Goal: Task Accomplishment & Management: Use online tool/utility

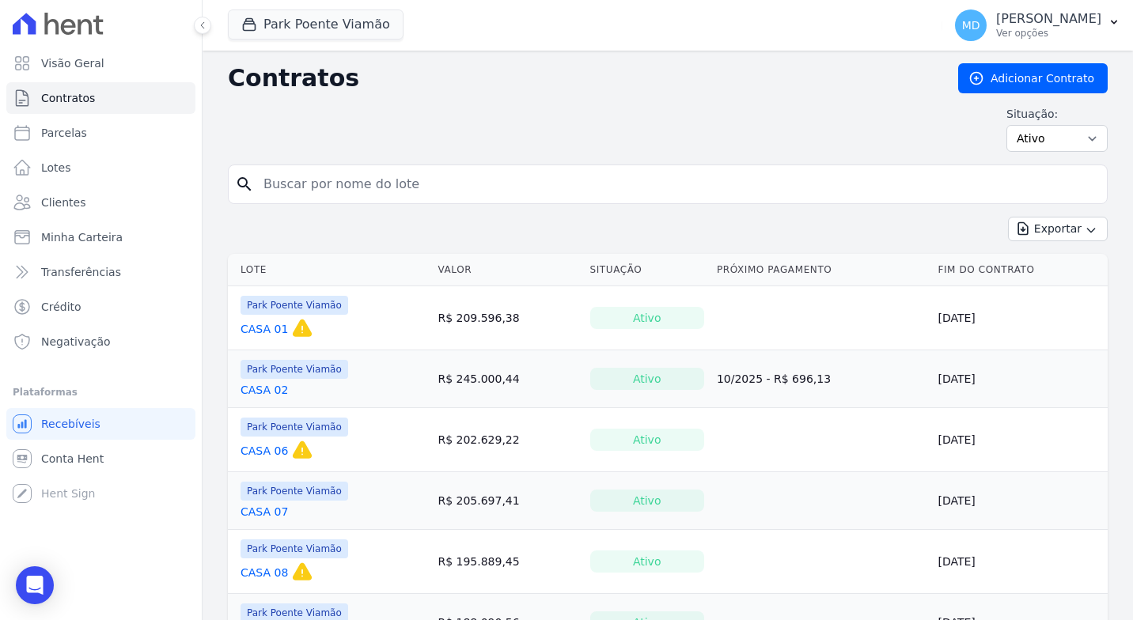
click at [395, 188] on input "search" at bounding box center [677, 185] width 847 height 32
drag, startPoint x: 1093, startPoint y: 2, endPoint x: 733, endPoint y: 45, distance: 362.7
click at [733, 45] on div "Park Poente Viamão Apice Incorporadora - Inco Park Poente - Juros de obra Park …" at bounding box center [582, 25] width 708 height 52
click at [578, 94] on div "Contratos Adicionar Contrato Situação: Ativo Todos Pausado Distratado Rascunho …" at bounding box center [668, 113] width 880 height 101
click at [402, 185] on input "search" at bounding box center [677, 185] width 847 height 32
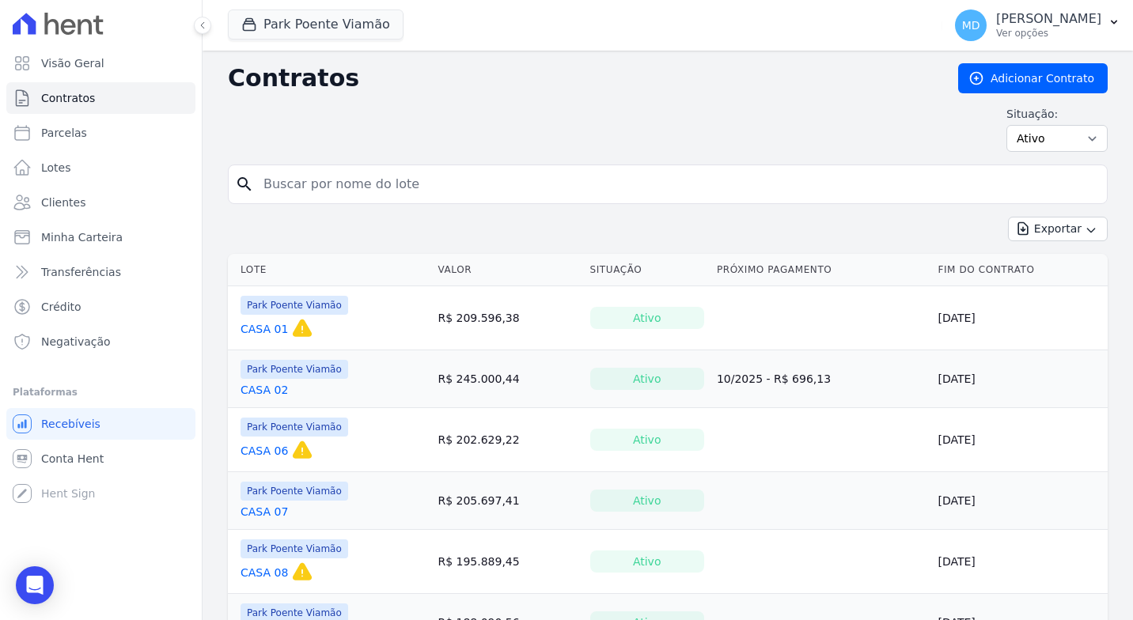
type input "0"
type input "124"
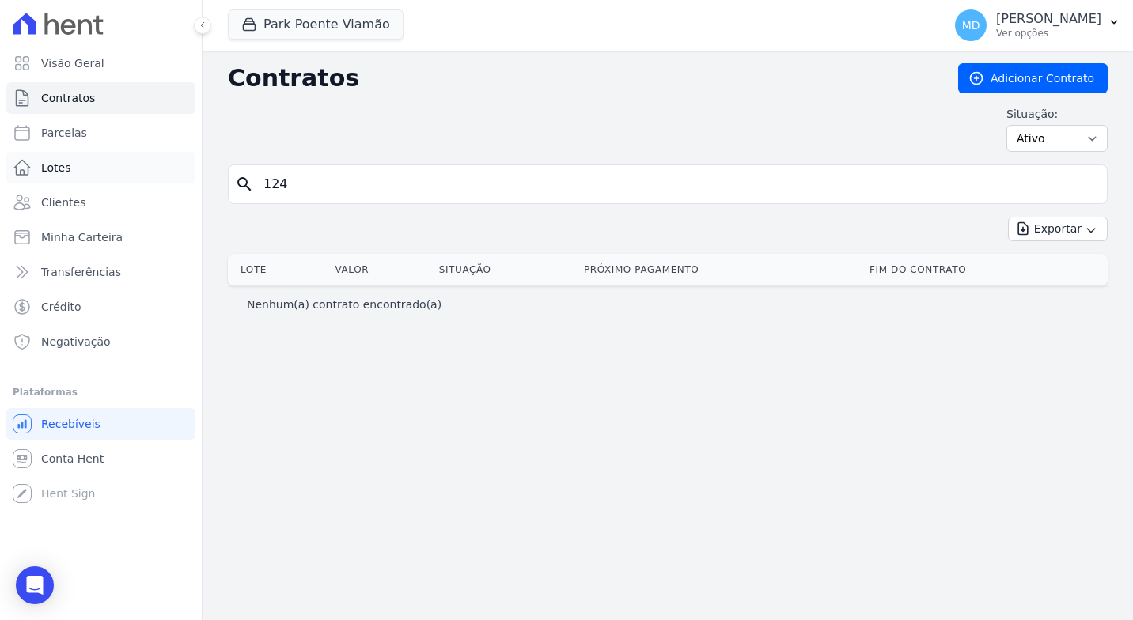
drag, startPoint x: 361, startPoint y: 178, endPoint x: 100, endPoint y: 183, distance: 261.2
click at [100, 183] on div "Visão Geral Contratos [GEOGRAPHIC_DATA] Lotes Clientes Minha Carteira Transferê…" at bounding box center [566, 310] width 1133 height 620
click at [100, 183] on link "Lotes" at bounding box center [100, 168] width 189 height 32
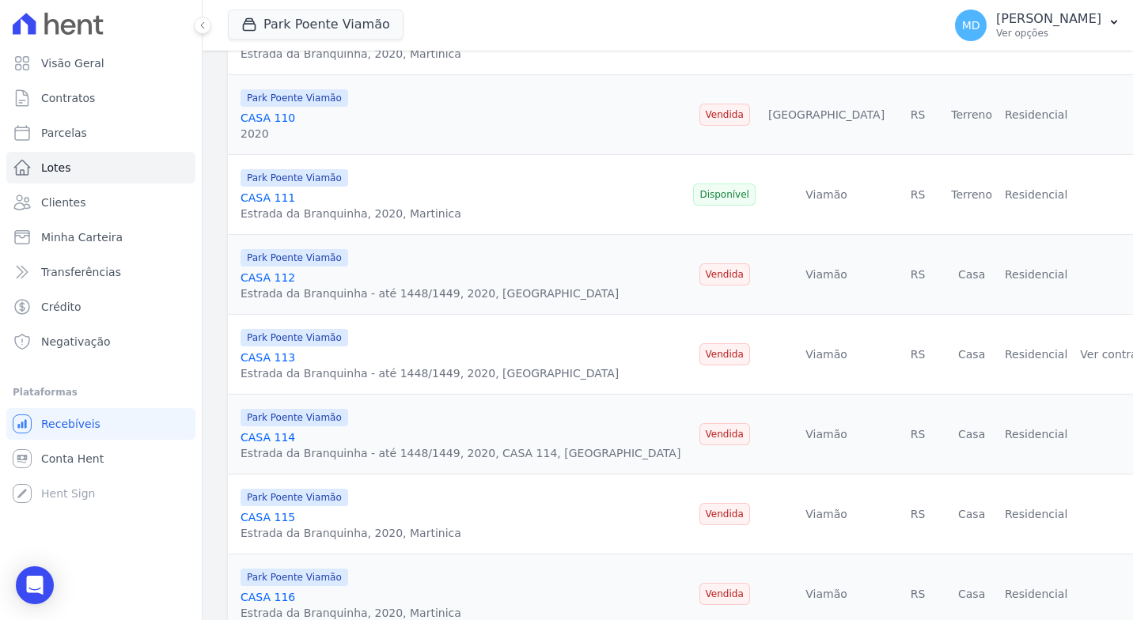
scroll to position [1733, 0]
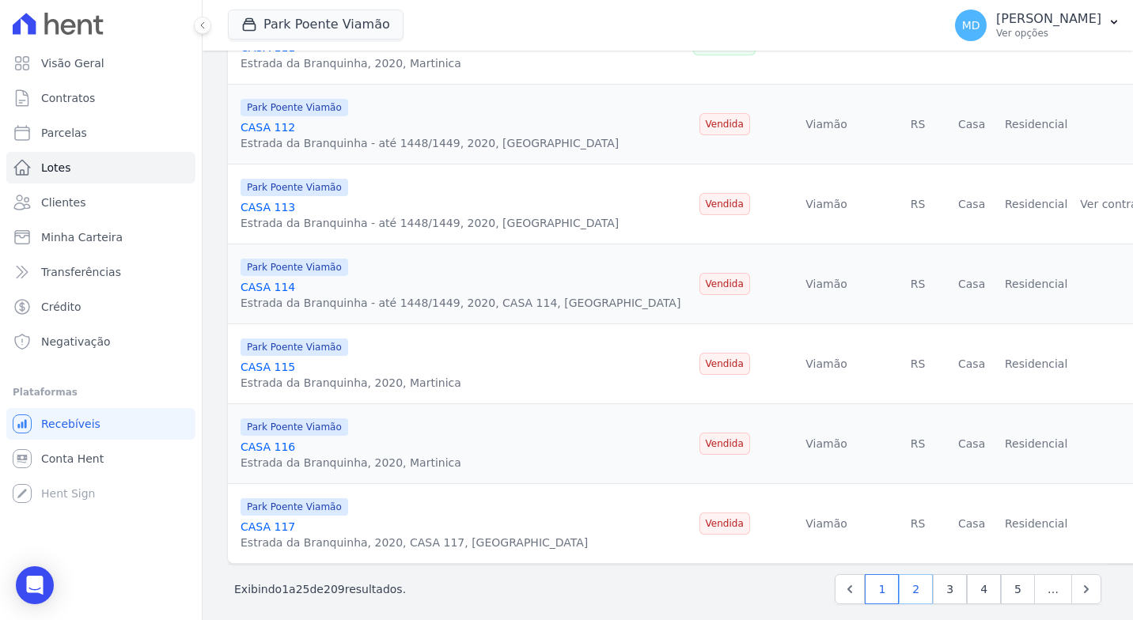
click at [899, 575] on link "2" at bounding box center [916, 590] width 34 height 30
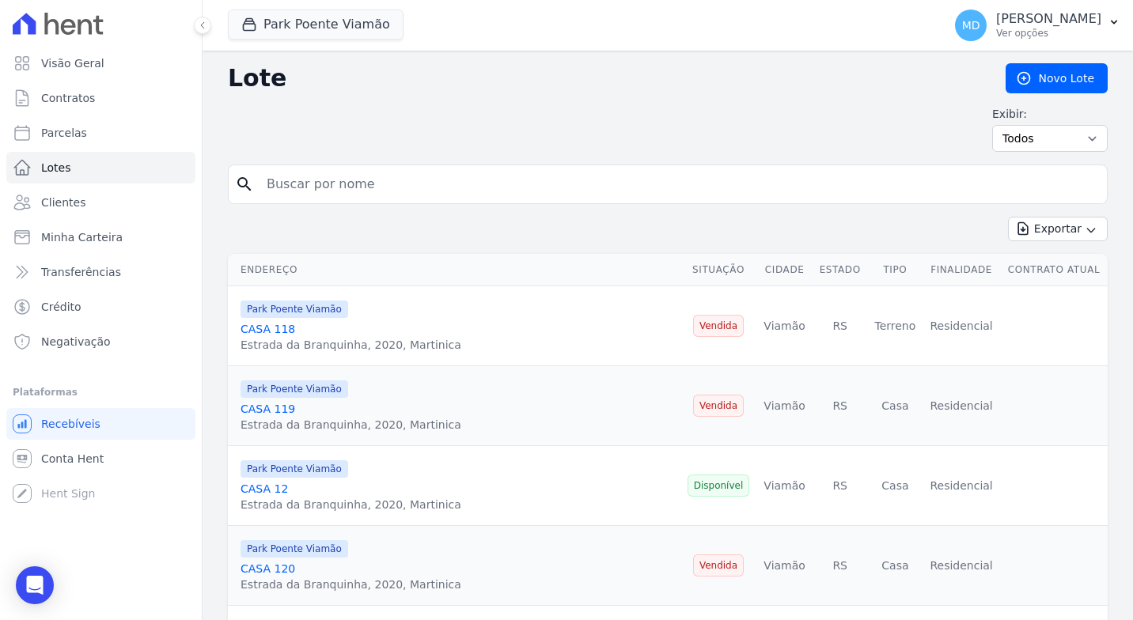
click at [313, 184] on input "search" at bounding box center [679, 185] width 844 height 32
type input "s"
type input "alan"
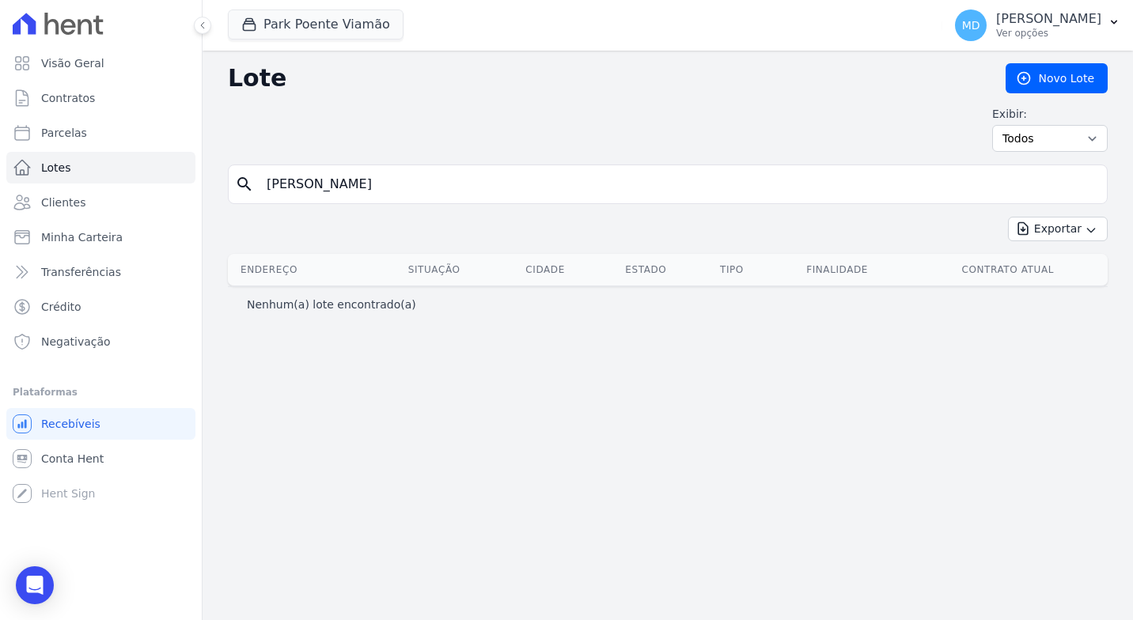
click at [404, 199] on input "alan" at bounding box center [679, 185] width 844 height 32
drag, startPoint x: 406, startPoint y: 194, endPoint x: 198, endPoint y: 194, distance: 208.1
click at [198, 194] on div "Visão Geral Contratos [GEOGRAPHIC_DATA] Lotes Clientes Minha Carteira Transferê…" at bounding box center [566, 310] width 1133 height 620
type input "140"
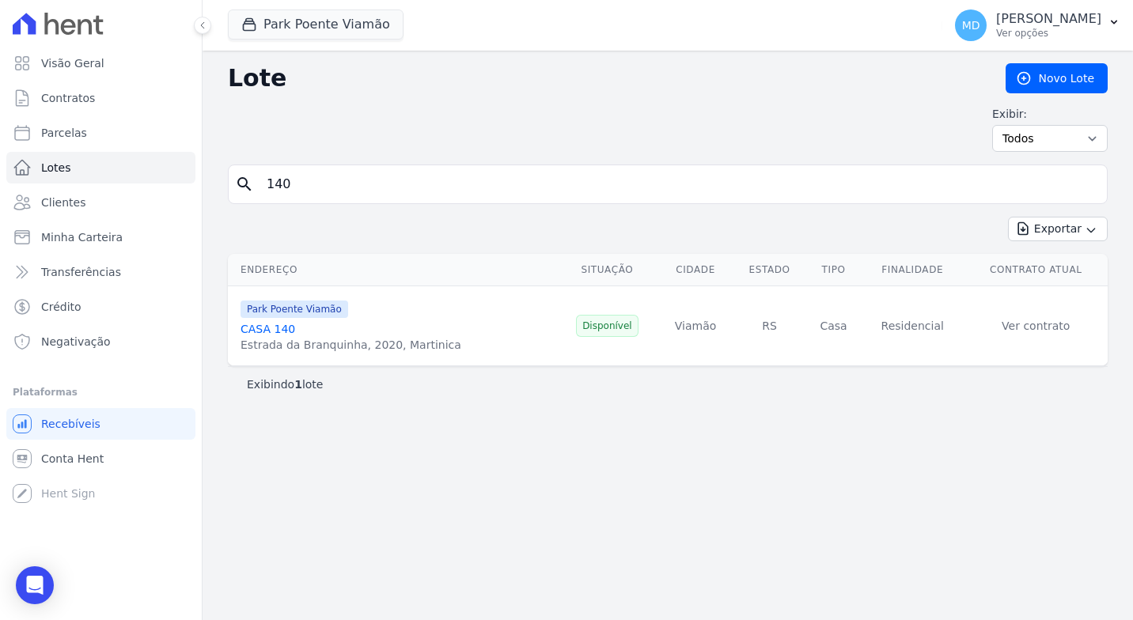
click at [363, 332] on div "CASA 140" at bounding box center [351, 329] width 221 height 16
click at [285, 310] on span "Park Poente Viamão" at bounding box center [295, 309] width 108 height 17
click at [271, 319] on div "Park Poente Viamão CASA 140 Estrada da Branquinha, 2020, Martinica" at bounding box center [351, 326] width 221 height 54
click at [274, 323] on link "CASA 140" at bounding box center [268, 329] width 55 height 13
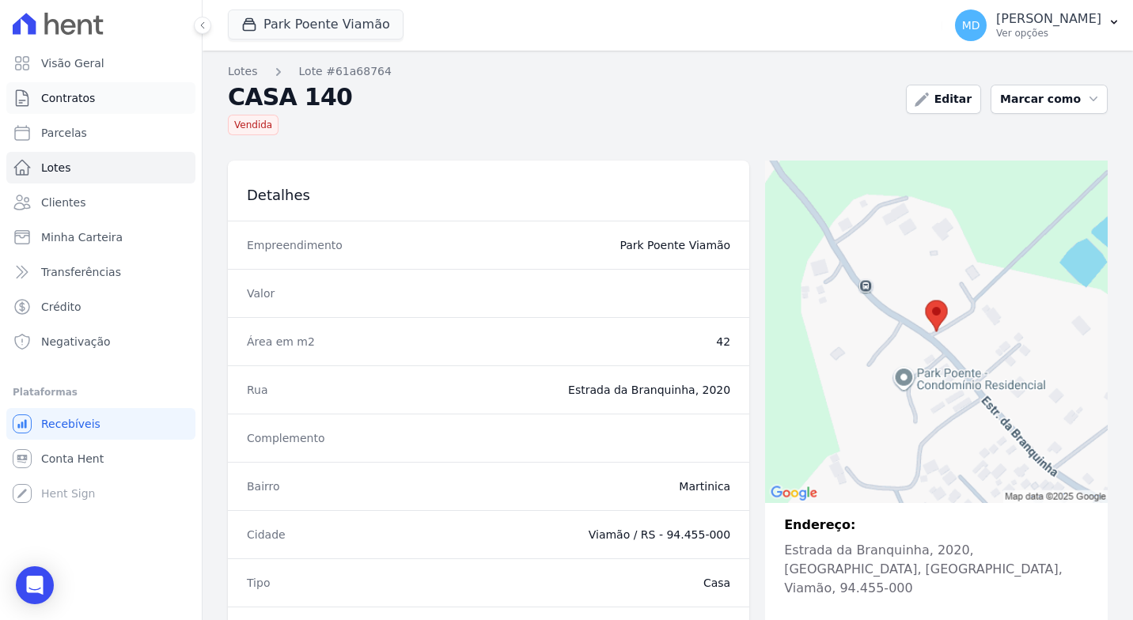
click at [95, 109] on link "Contratos" at bounding box center [100, 98] width 189 height 32
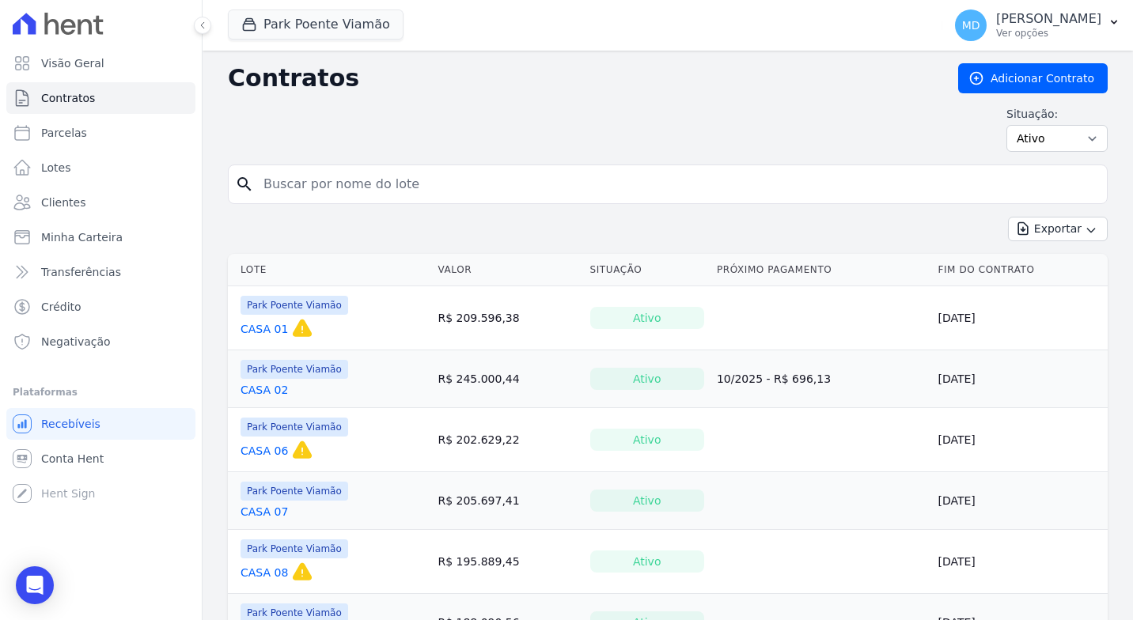
click at [428, 180] on input "search" at bounding box center [677, 185] width 847 height 32
type input "140"
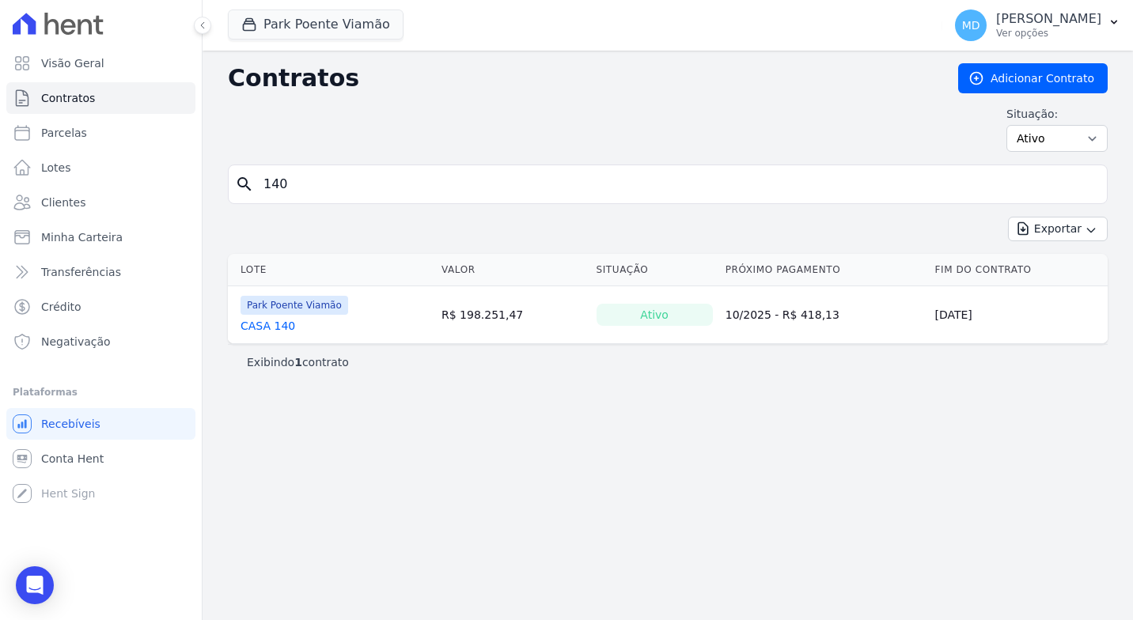
click at [901, 311] on td "10/2025 - R$ 418,13" at bounding box center [824, 315] width 210 height 58
click at [934, 311] on td "[DATE]" at bounding box center [1018, 315] width 180 height 58
click at [286, 317] on div "Park Poente Viamão CASA 140" at bounding box center [295, 315] width 108 height 38
click at [277, 321] on link "CASA 140" at bounding box center [268, 326] width 55 height 16
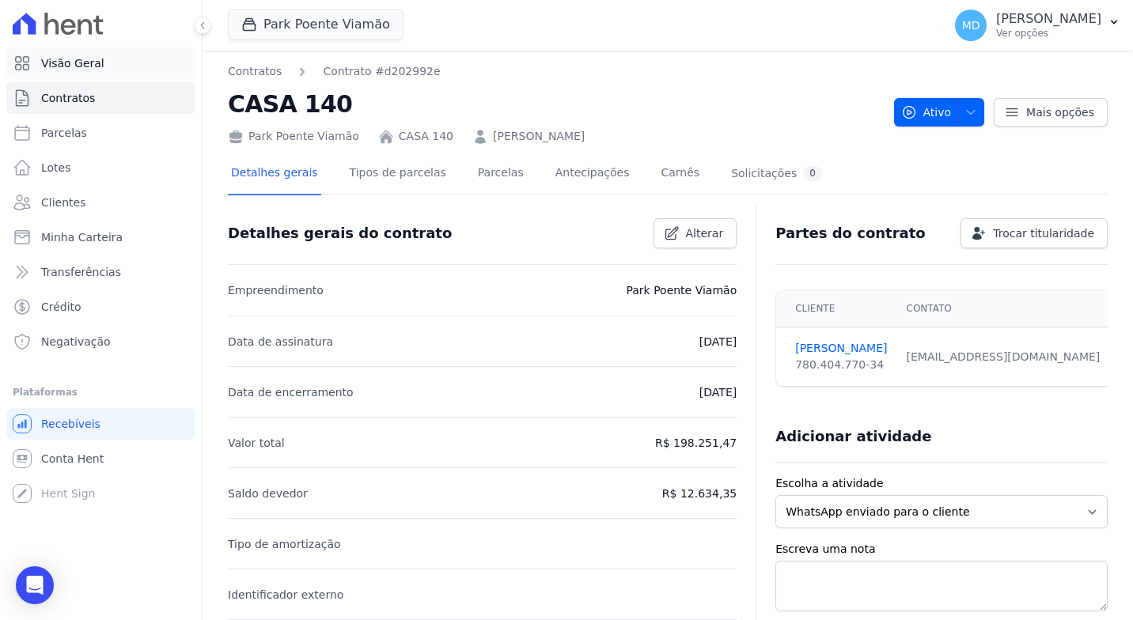
click at [83, 61] on span "Visão Geral" at bounding box center [72, 63] width 63 height 16
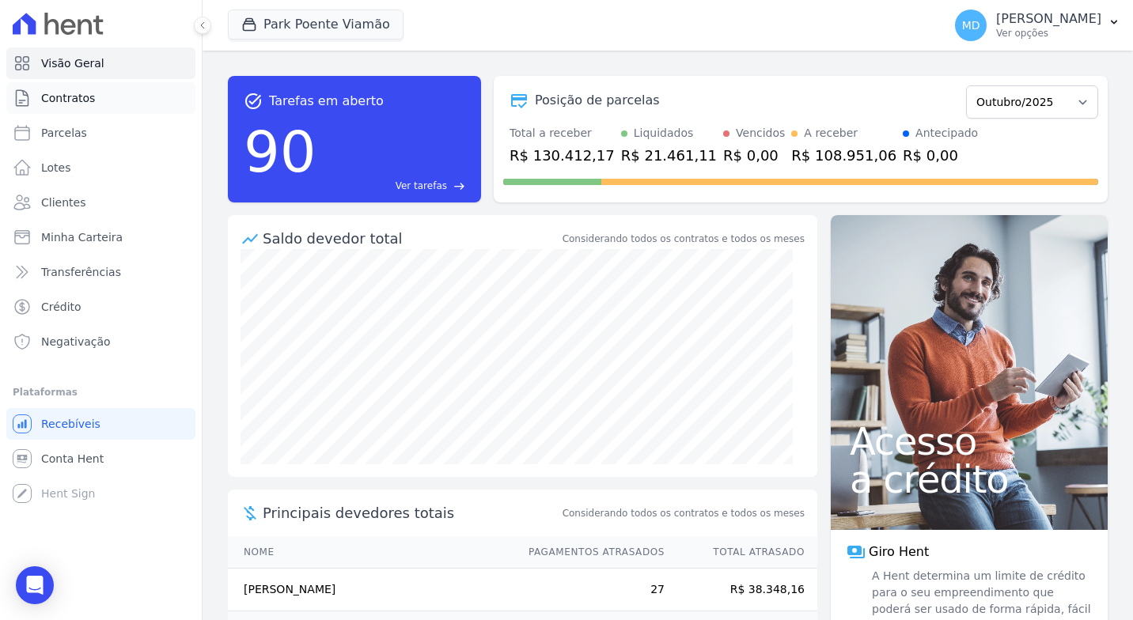
click at [83, 82] on link "Contratos" at bounding box center [100, 98] width 189 height 32
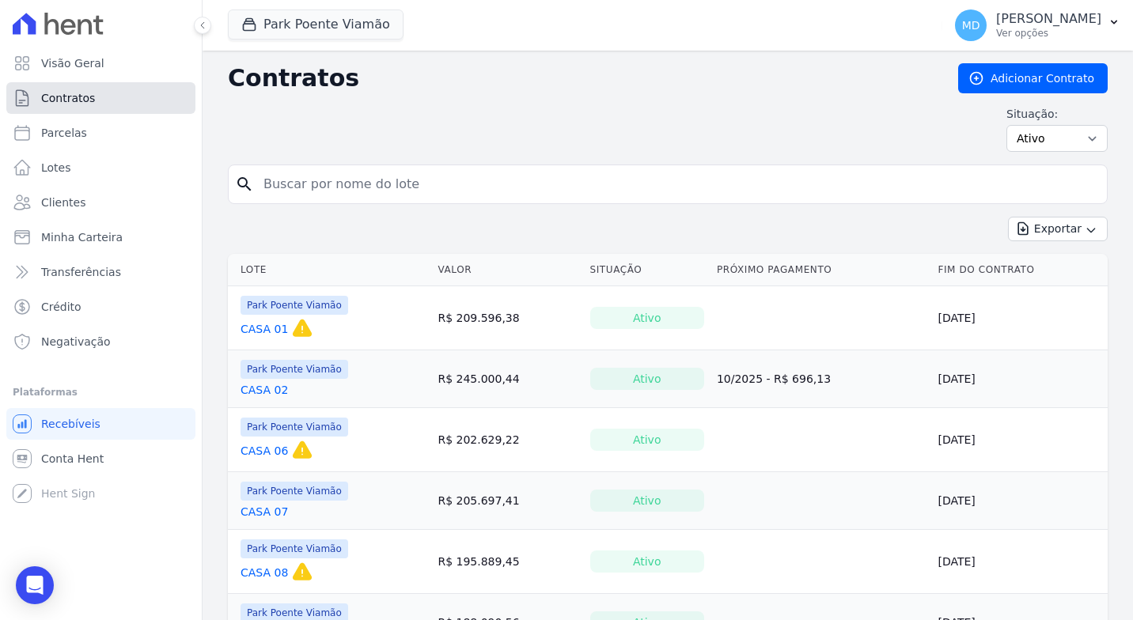
click at [28, 93] on icon at bounding box center [22, 98] width 19 height 19
click at [1122, 21] on button "MD Manoela Domingues Ver opções" at bounding box center [1037, 25] width 191 height 44
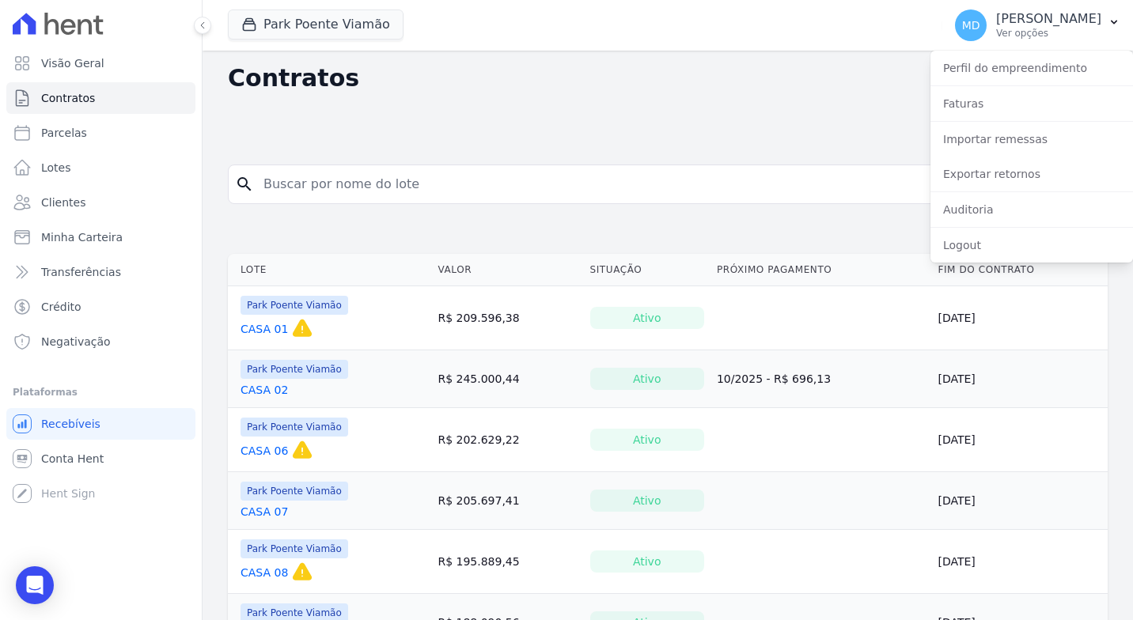
click at [881, 81] on h2 "Contratos" at bounding box center [580, 78] width 705 height 28
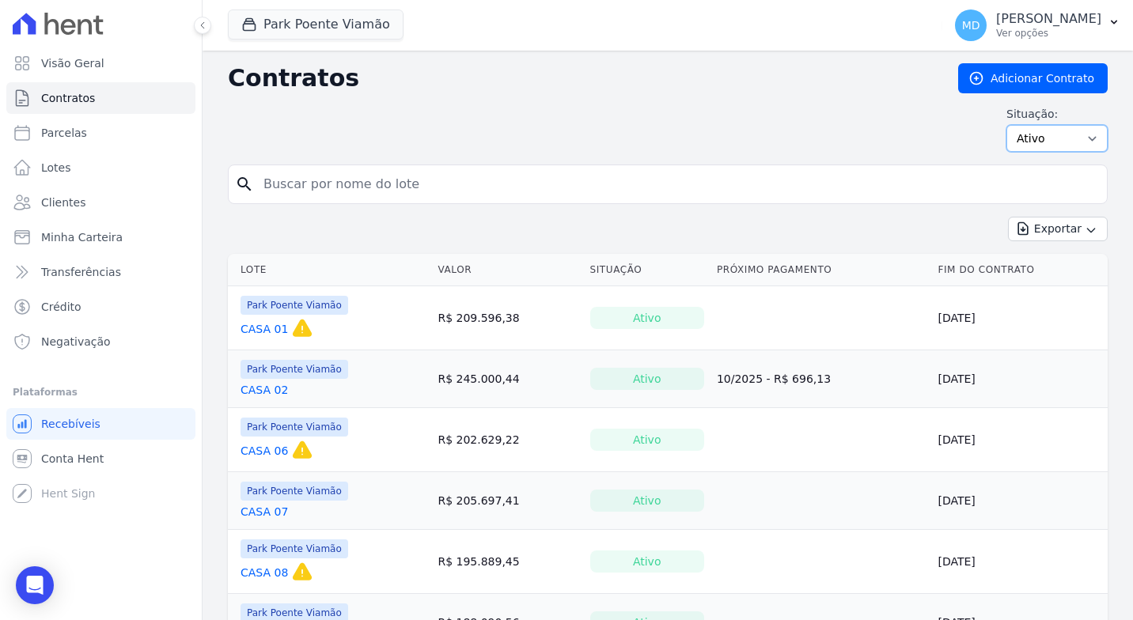
click at [1051, 133] on select "Ativo Todos Pausado Distratado Rascunho Expirado Encerrado" at bounding box center [1057, 138] width 101 height 27
select select "all"
click at [1007, 125] on select "Ativo Todos Pausado Distratado Rascunho Expirado Encerrado" at bounding box center [1057, 138] width 101 height 27
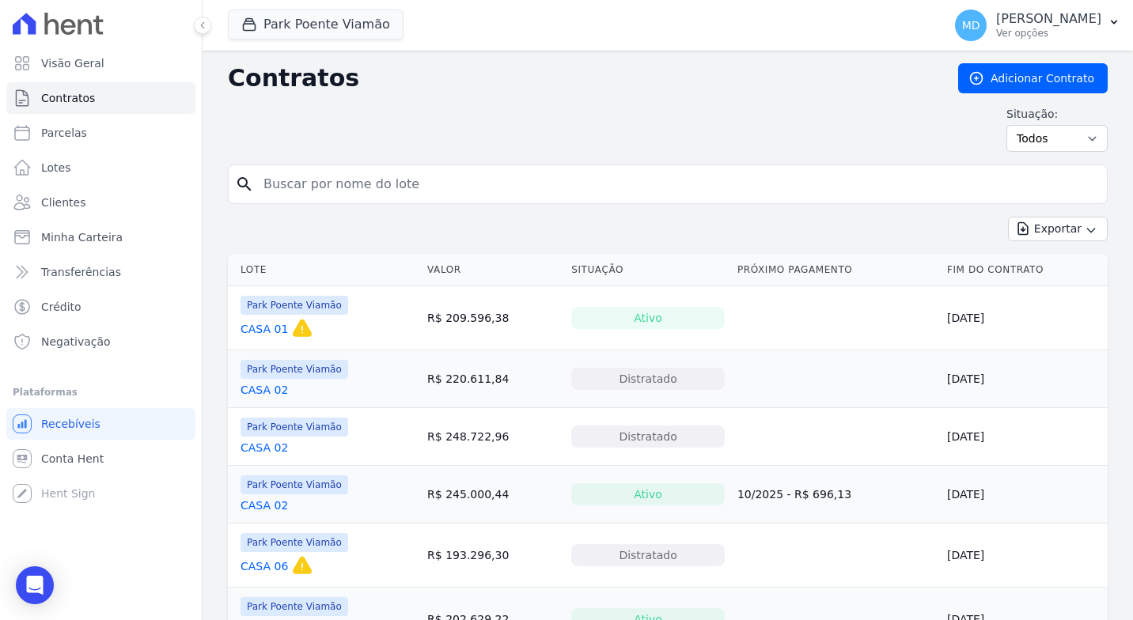
click at [483, 179] on input "search" at bounding box center [677, 185] width 847 height 32
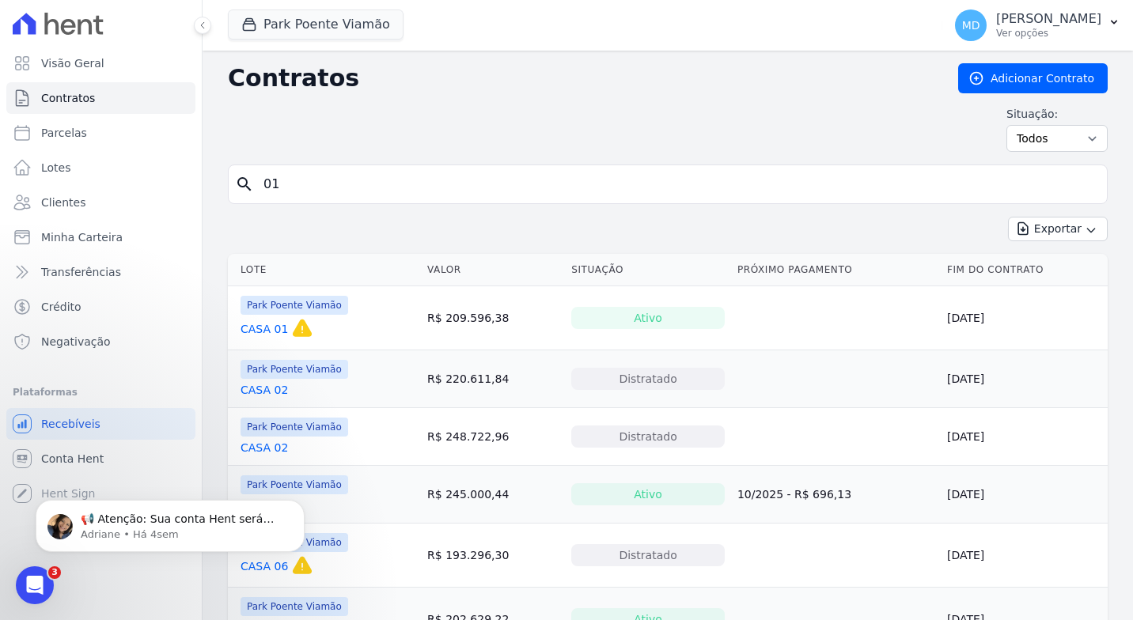
type input "01"
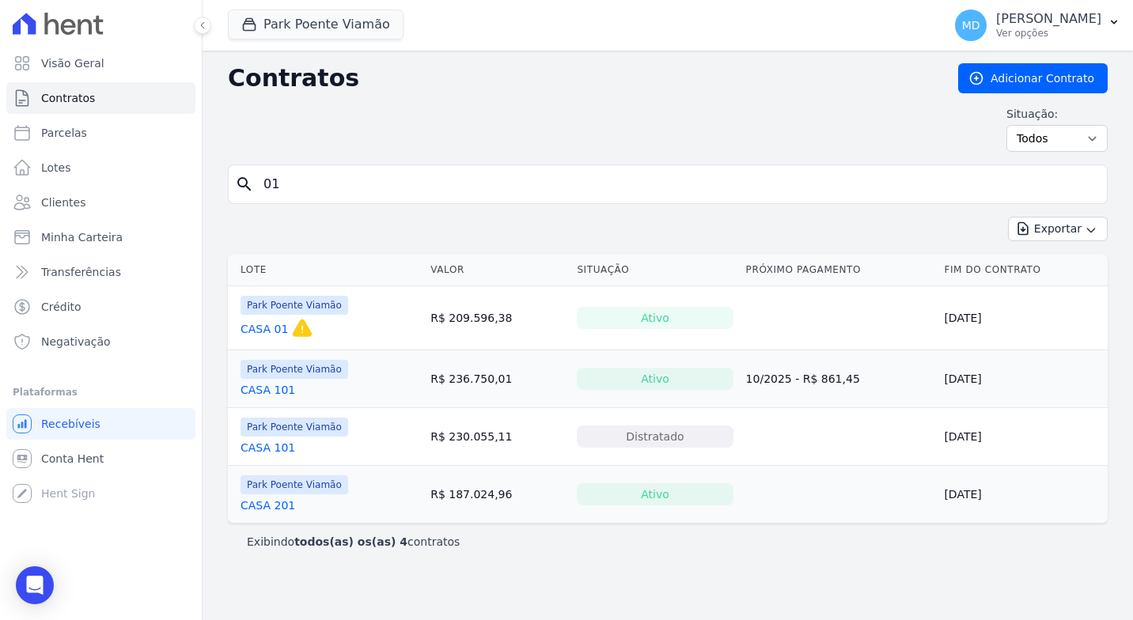
drag, startPoint x: 483, startPoint y: 179, endPoint x: 303, endPoint y: 193, distance: 180.2
click at [303, 193] on input "01" at bounding box center [677, 185] width 847 height 32
drag, startPoint x: 313, startPoint y: 192, endPoint x: 198, endPoint y: 190, distance: 114.8
click at [197, 195] on div "Visão Geral Contratos [GEOGRAPHIC_DATA] Lotes Clientes Minha Carteira Transferê…" at bounding box center [566, 310] width 1133 height 620
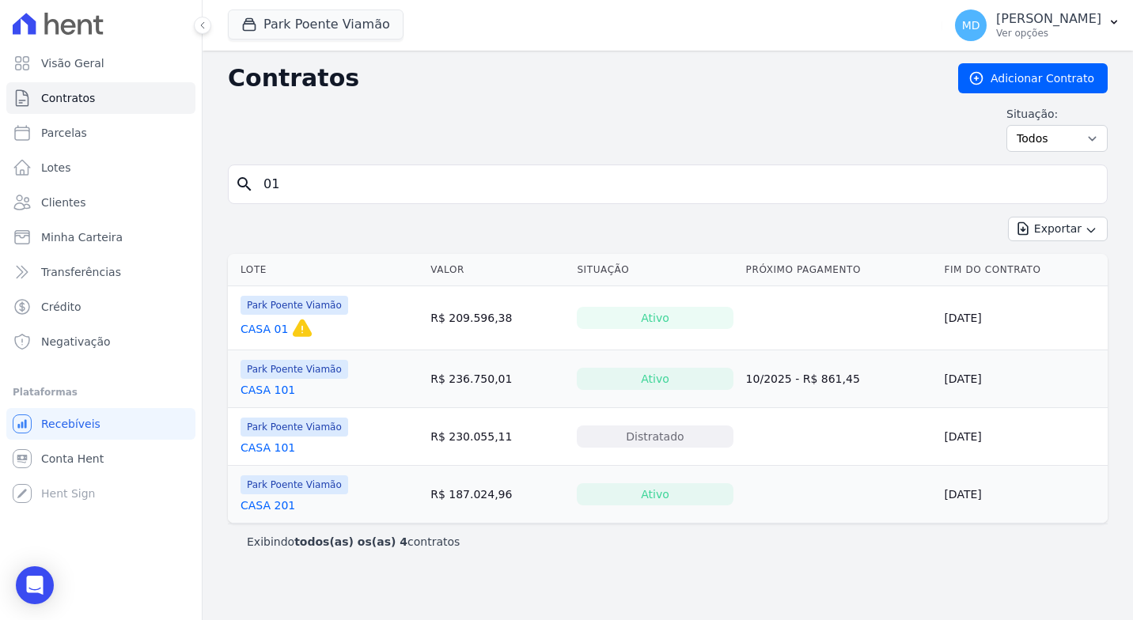
click at [197, 195] on div "Visão Geral Contratos [GEOGRAPHIC_DATA] Lotes Clientes Minha Carteira Transferê…" at bounding box center [101, 310] width 202 height 620
click at [310, 196] on input "01" at bounding box center [677, 185] width 847 height 32
type input "0"
type input "140"
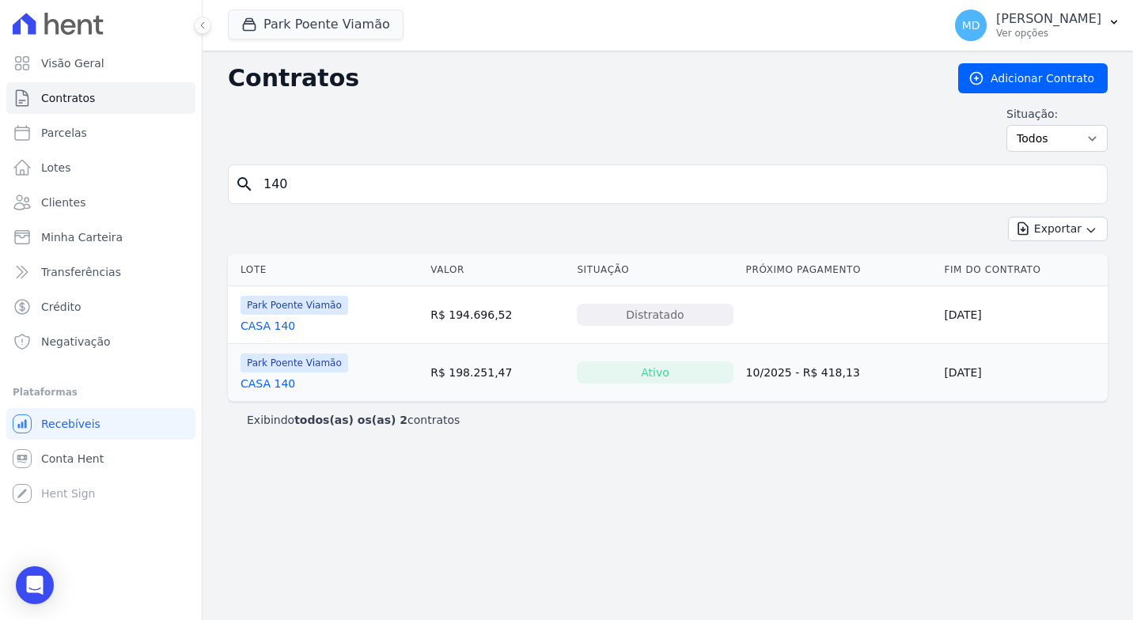
click at [270, 324] on link "CASA 140" at bounding box center [268, 326] width 55 height 16
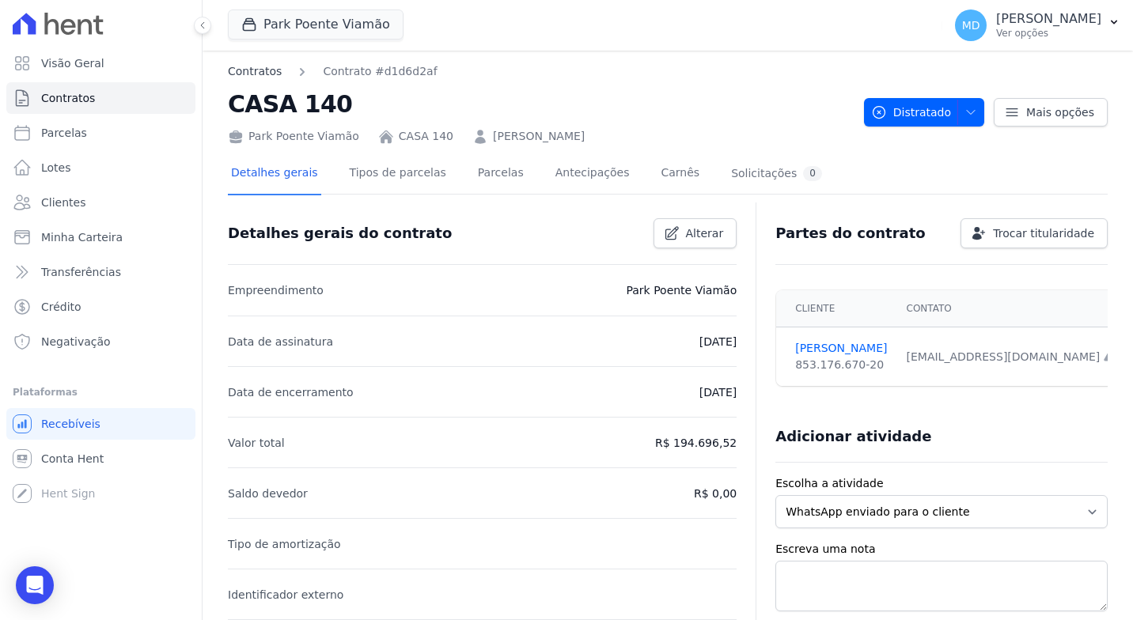
click at [245, 78] on link "Contratos" at bounding box center [255, 71] width 54 height 17
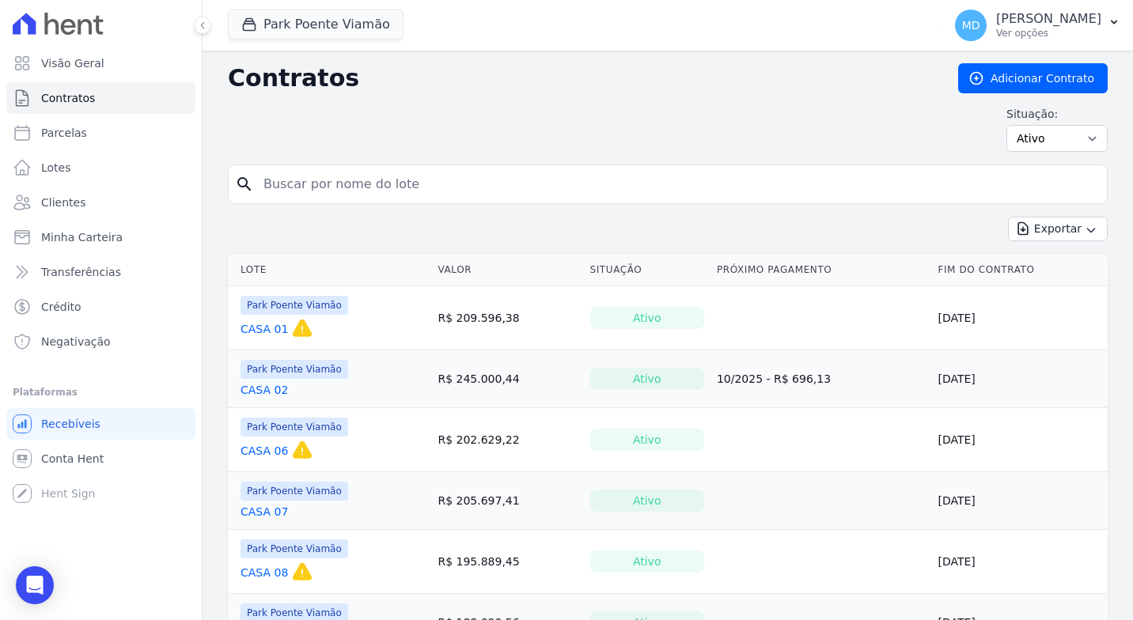
click at [400, 183] on input "search" at bounding box center [677, 185] width 847 height 32
type input "140"
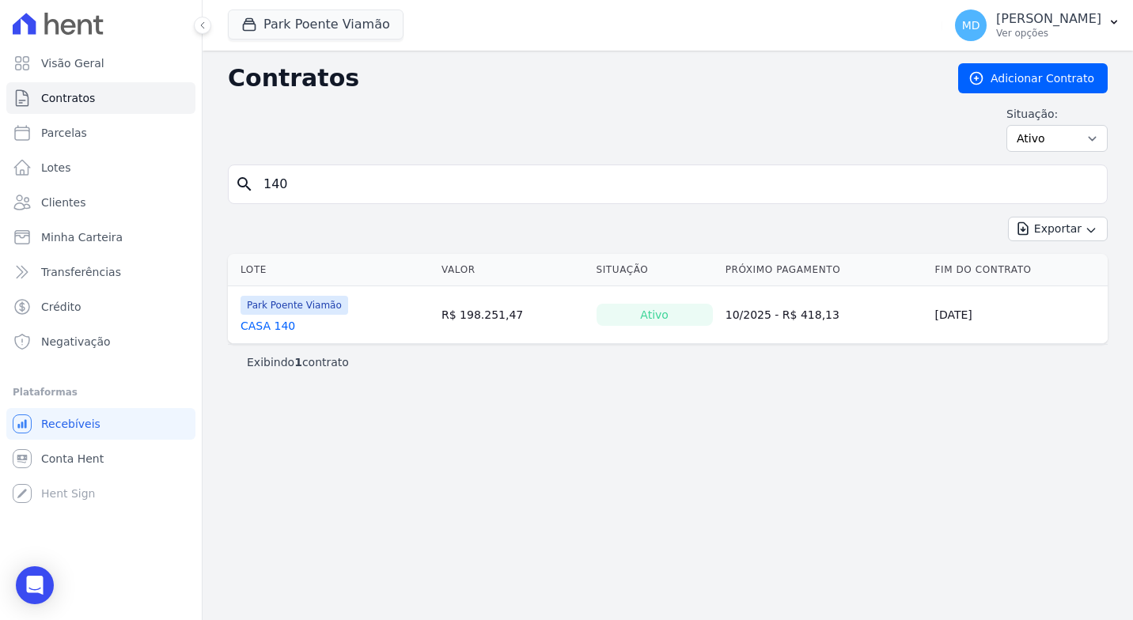
click at [307, 308] on span "Park Poente Viamão" at bounding box center [295, 305] width 108 height 19
click at [260, 323] on link "CASA 140" at bounding box center [268, 326] width 55 height 16
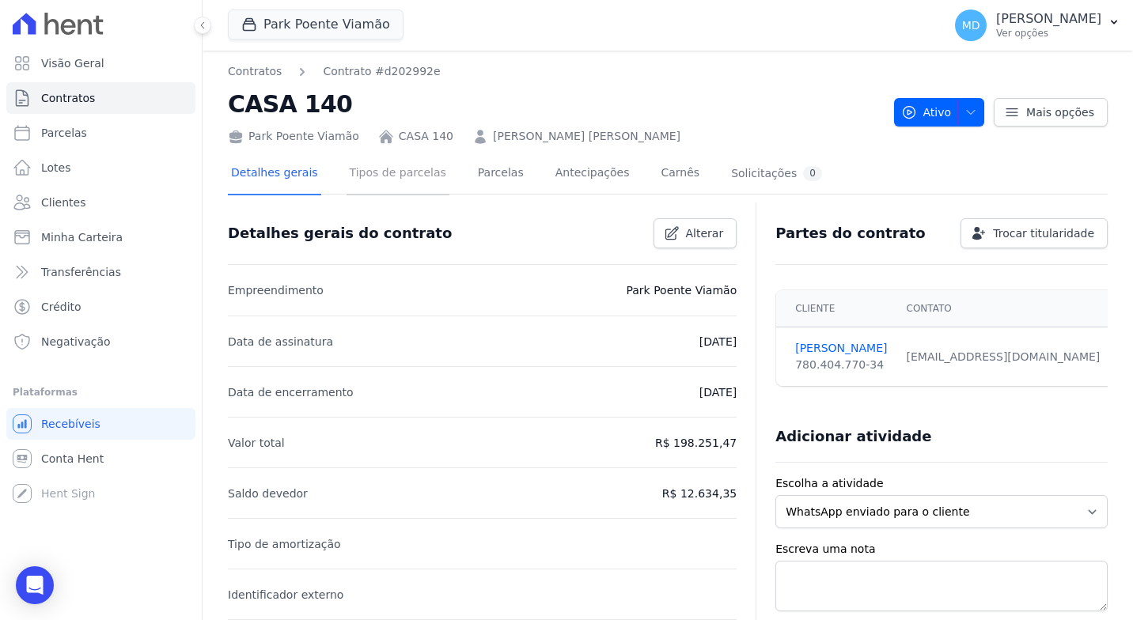
click at [419, 180] on link "Tipos de parcelas" at bounding box center [398, 175] width 103 height 42
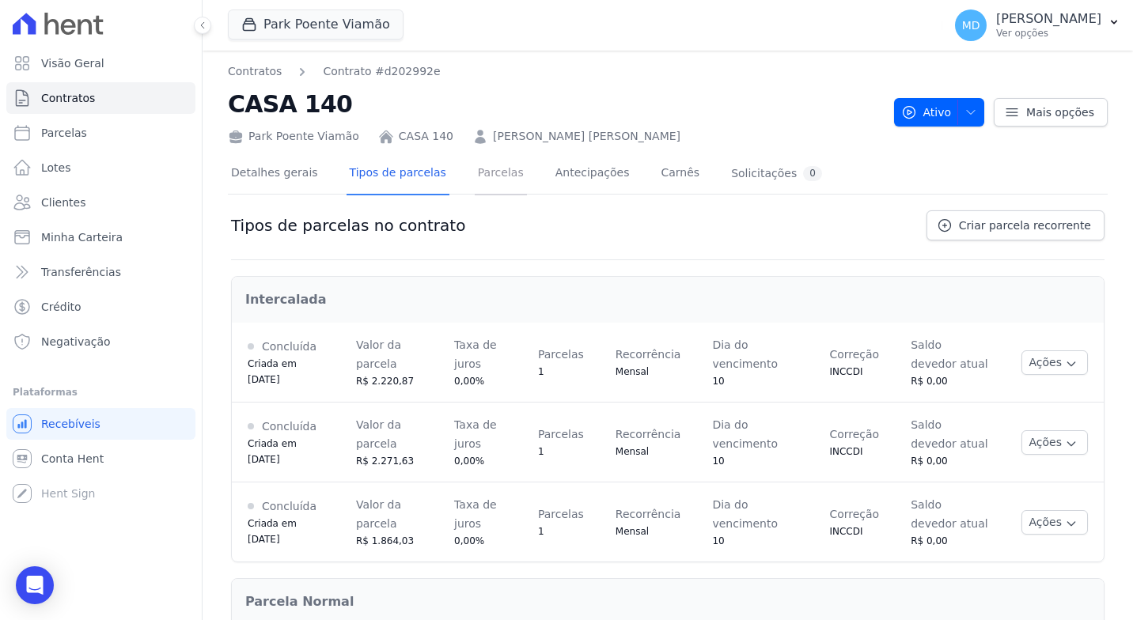
click at [475, 167] on link "Parcelas" at bounding box center [501, 175] width 52 height 42
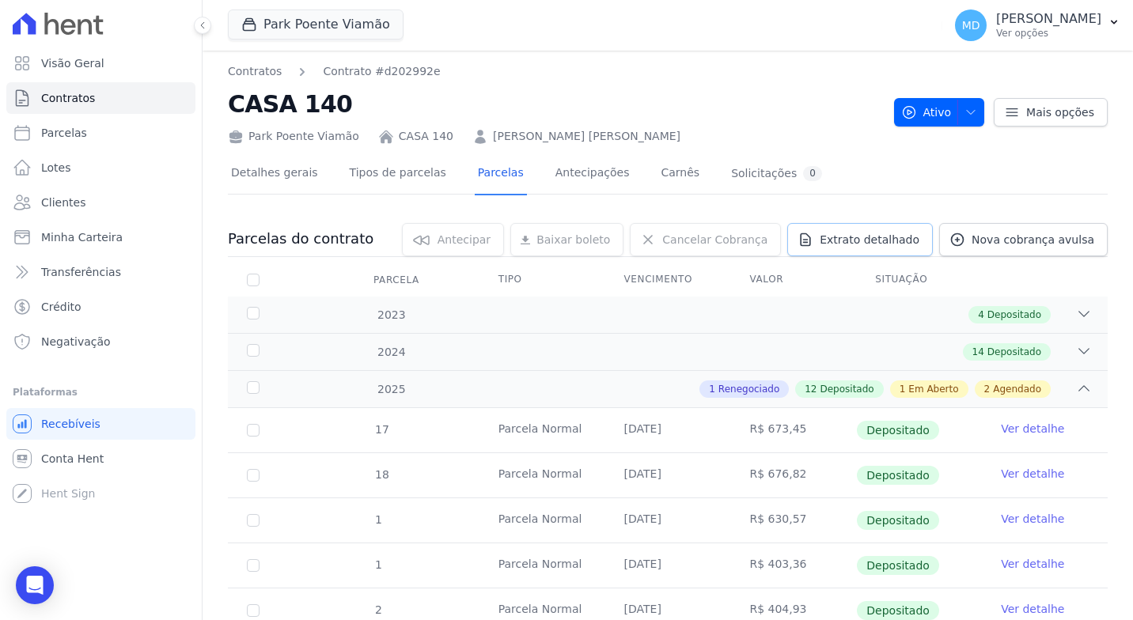
click at [813, 235] on icon at bounding box center [806, 240] width 16 height 16
click at [1049, 262] on span "Exportar XLSX" at bounding box center [1078, 266] width 91 height 16
click at [253, 75] on link "Contratos" at bounding box center [255, 71] width 54 height 17
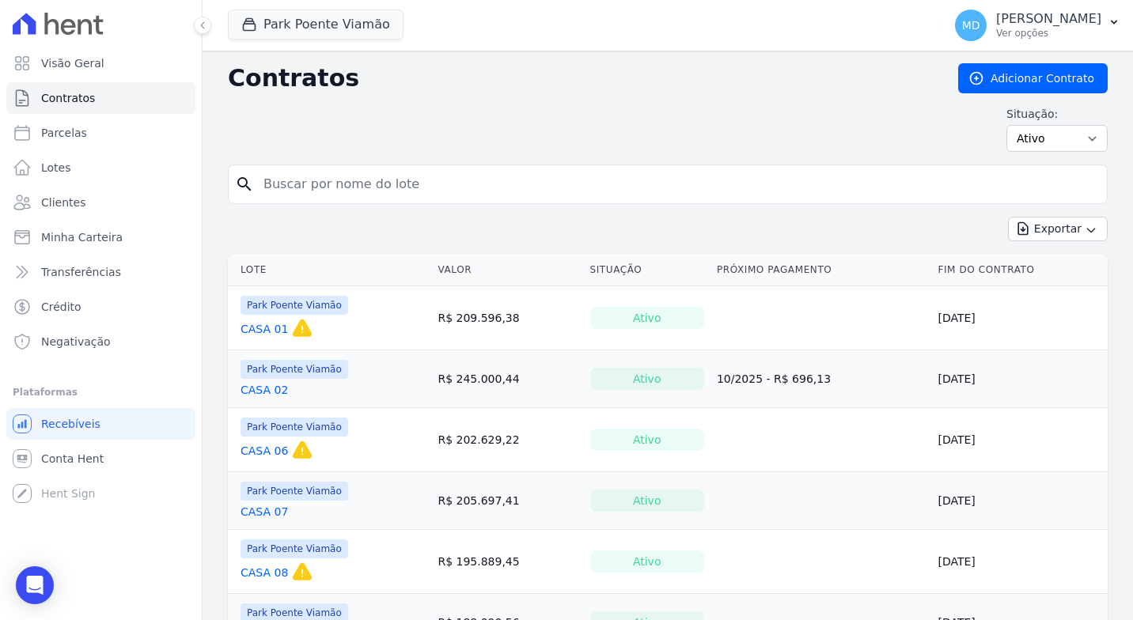
click at [313, 189] on input "search" at bounding box center [677, 185] width 847 height 32
type input "238"
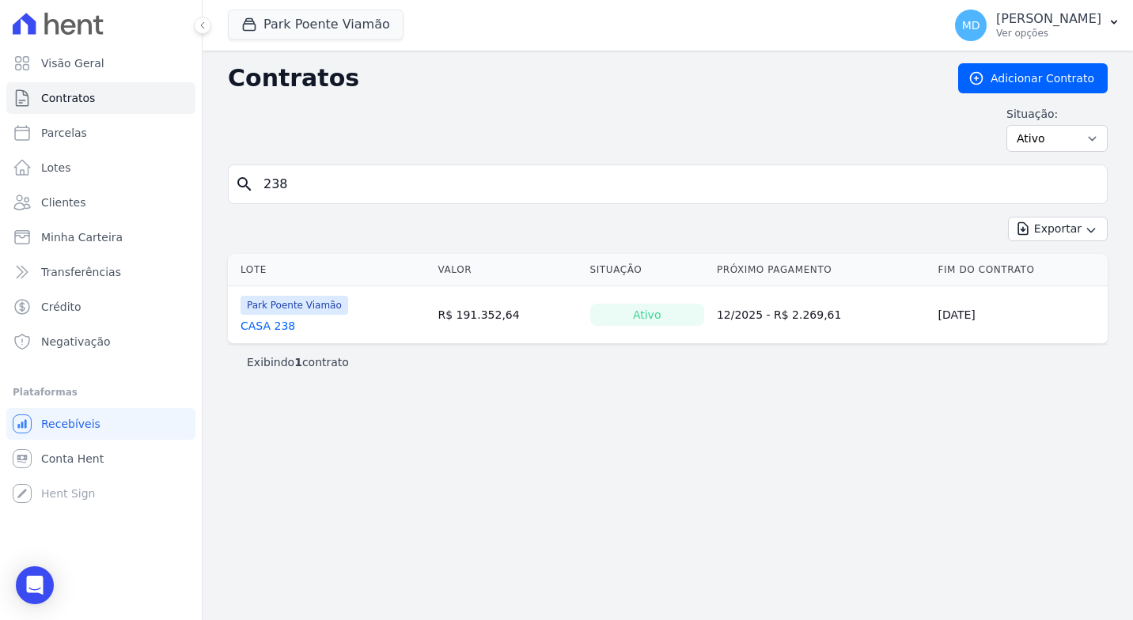
click at [264, 329] on link "CASA 238" at bounding box center [268, 326] width 55 height 16
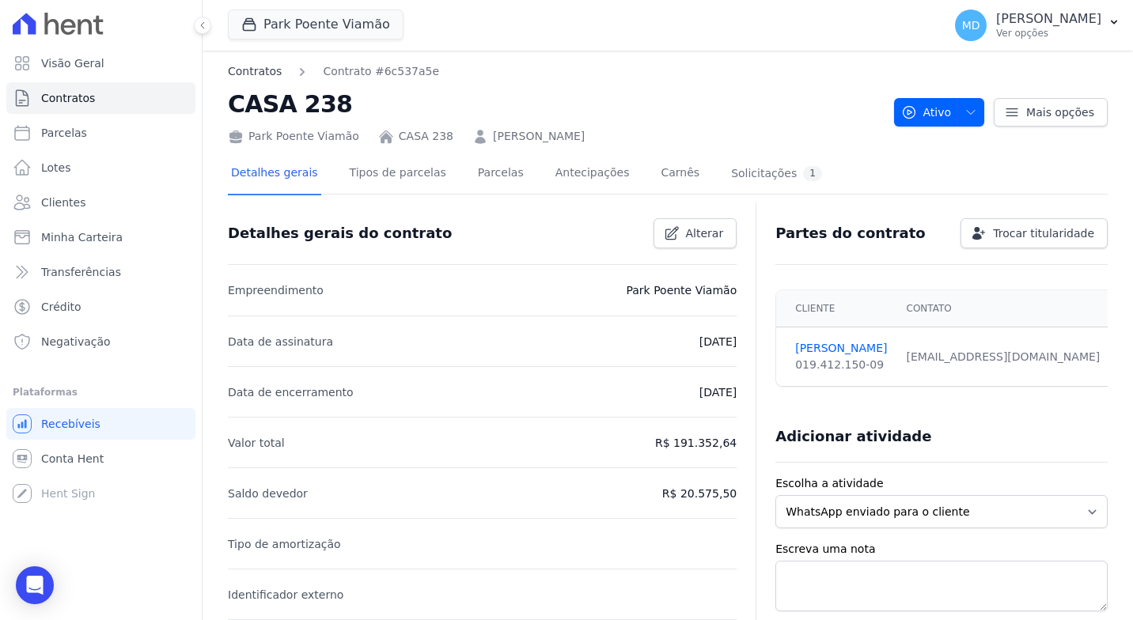
click at [244, 73] on link "Contratos" at bounding box center [255, 71] width 54 height 17
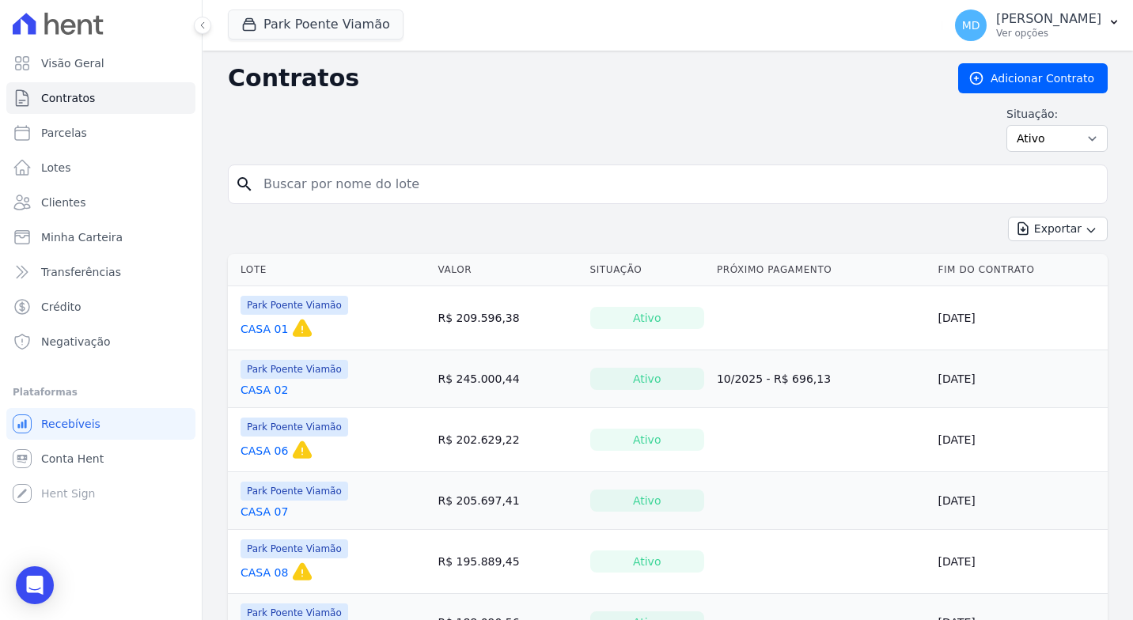
click at [352, 180] on input "search" at bounding box center [677, 185] width 847 height 32
type input "228"
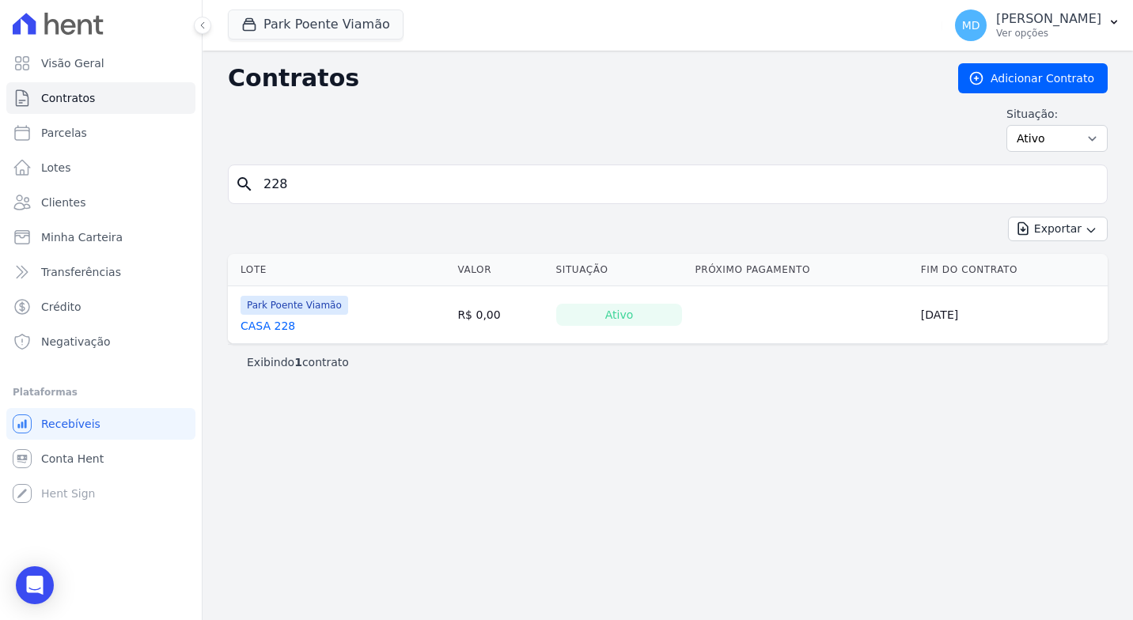
click at [280, 321] on link "CASA 228" at bounding box center [268, 326] width 55 height 16
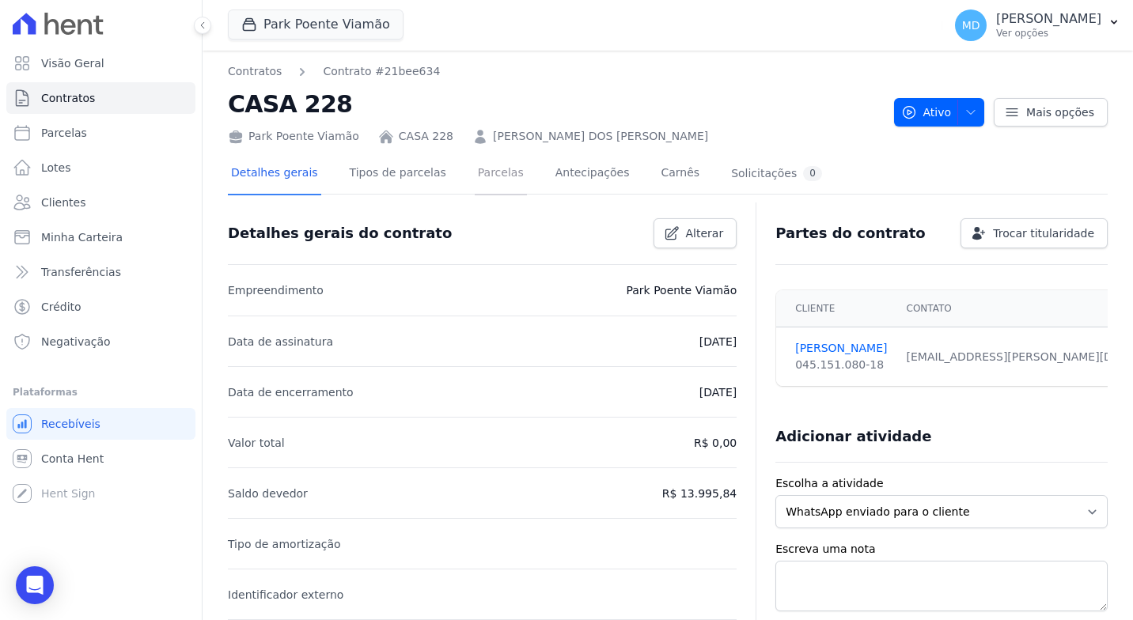
click at [480, 175] on link "Parcelas" at bounding box center [501, 175] width 52 height 42
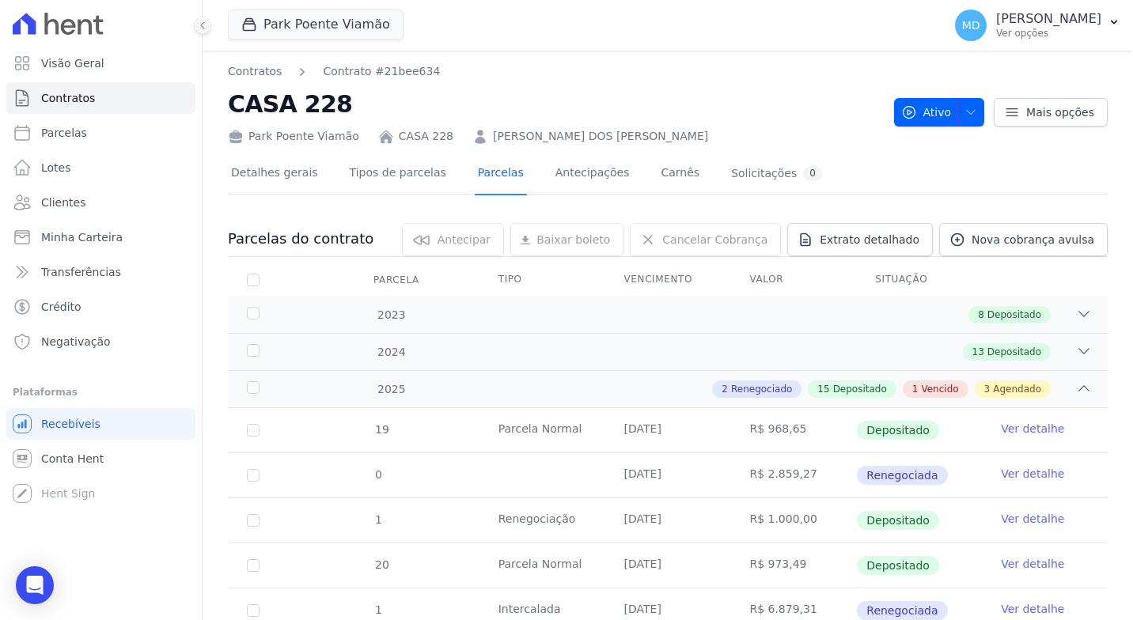
click at [1034, 430] on link "Ver detalhe" at bounding box center [1032, 429] width 63 height 16
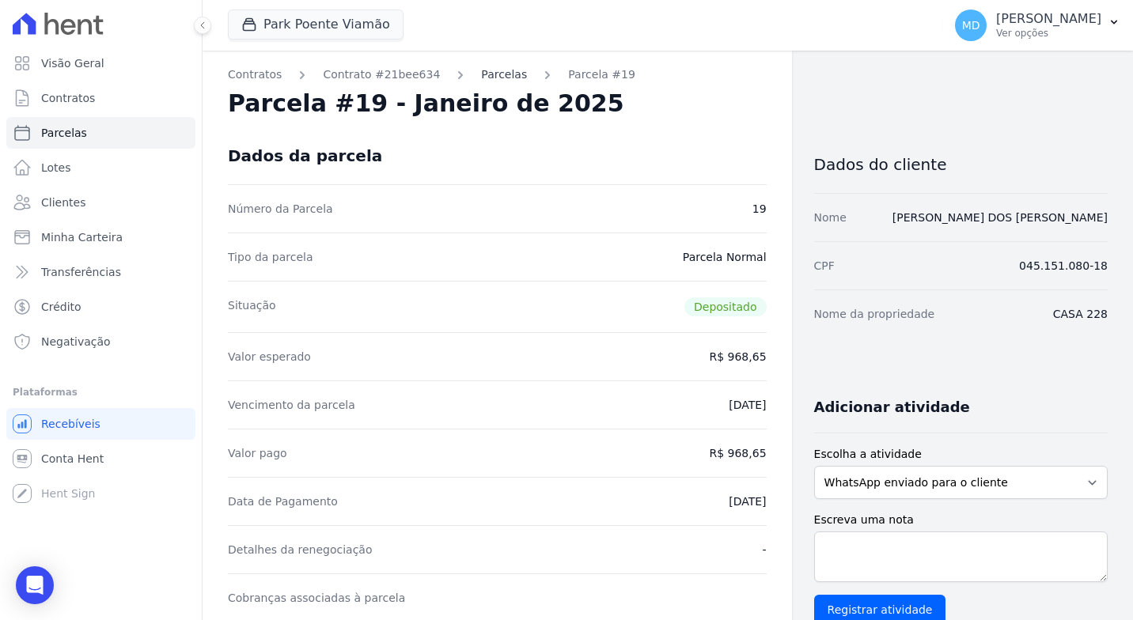
click at [491, 73] on link "Parcelas" at bounding box center [504, 74] width 46 height 17
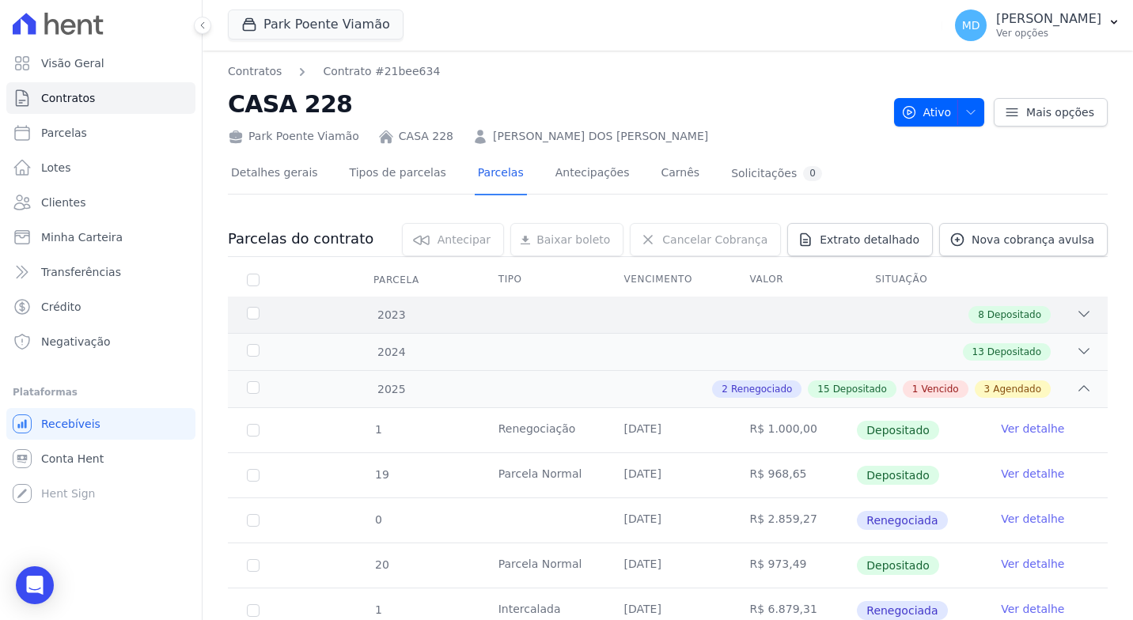
click at [1076, 314] on icon at bounding box center [1084, 314] width 16 height 16
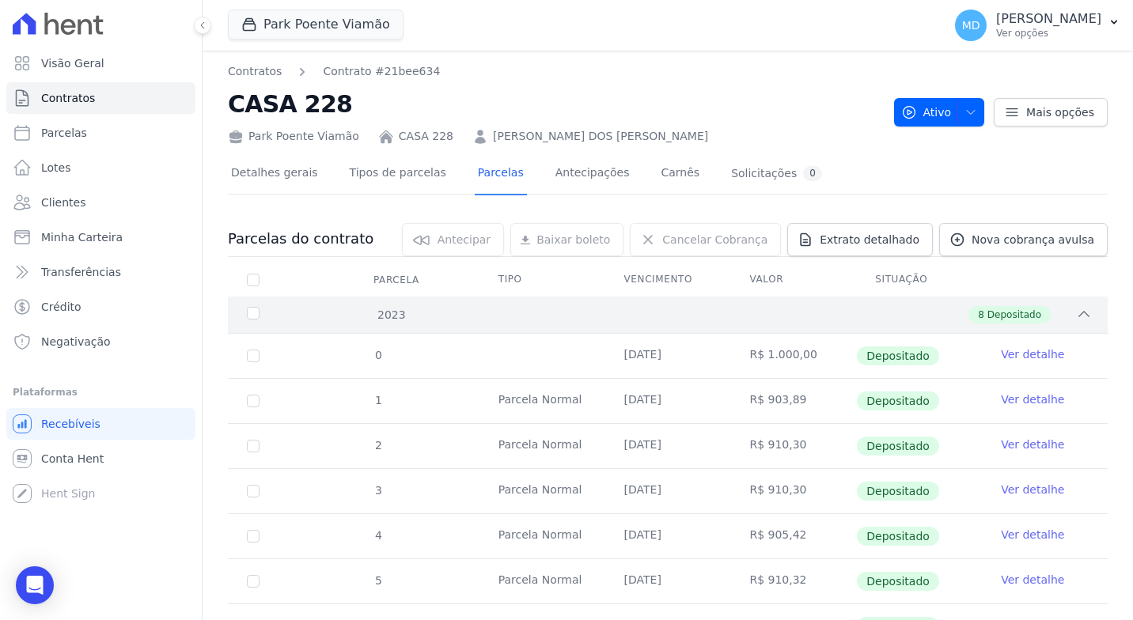
click at [1076, 318] on icon at bounding box center [1084, 314] width 16 height 16
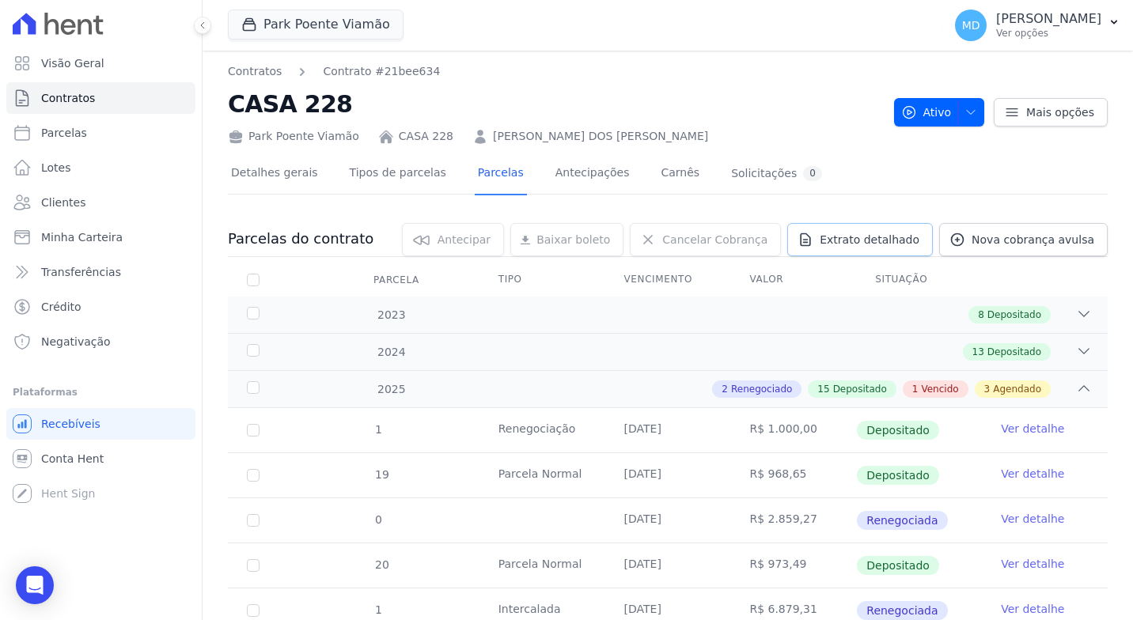
click at [812, 233] on icon at bounding box center [806, 240] width 16 height 16
click at [1057, 262] on span "Exportar XLSX" at bounding box center [1078, 266] width 91 height 16
click at [259, 72] on link "Contratos" at bounding box center [255, 71] width 54 height 17
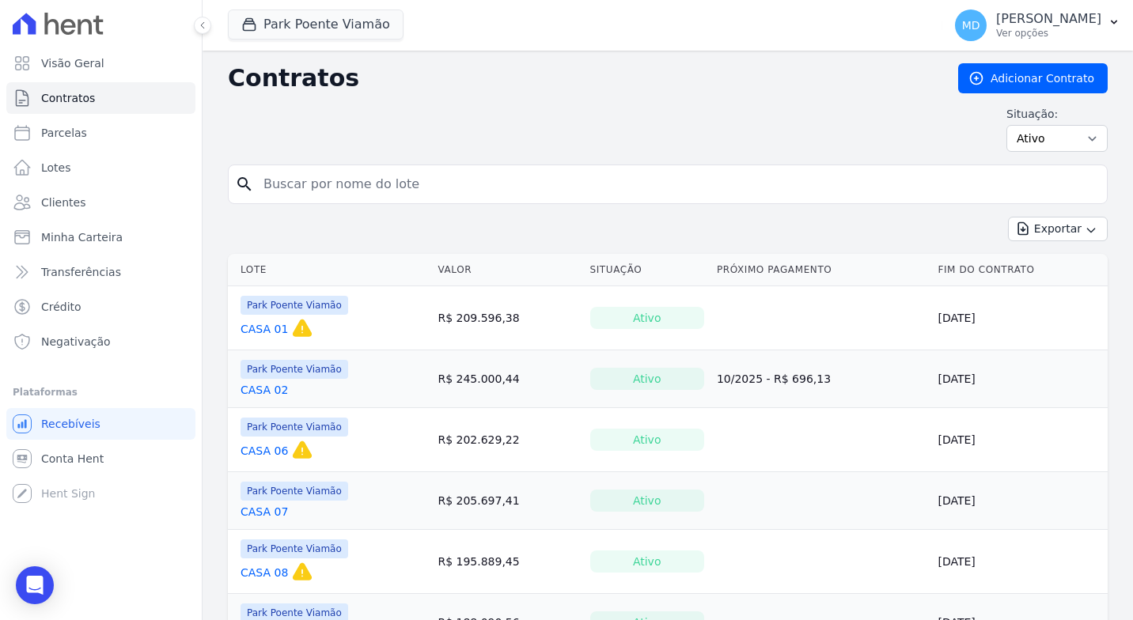
drag, startPoint x: 411, startPoint y: 181, endPoint x: 399, endPoint y: 181, distance: 11.9
click at [399, 181] on input "search" at bounding box center [677, 185] width 847 height 32
type input "170"
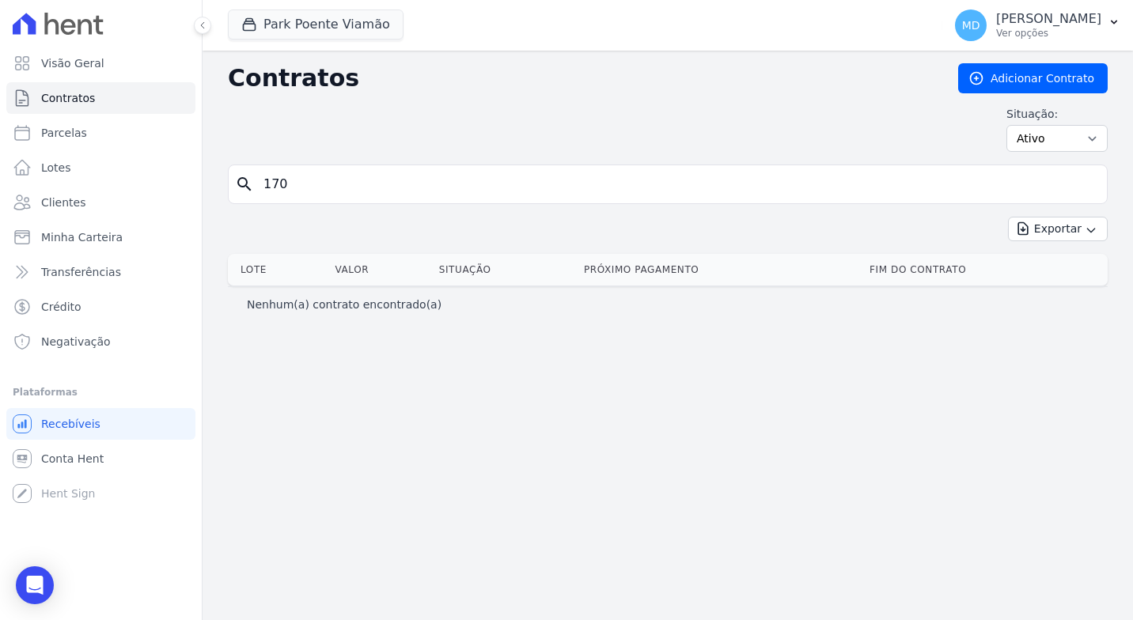
click at [378, 185] on input "170" at bounding box center [677, 185] width 847 height 32
click at [324, 171] on input "170" at bounding box center [677, 185] width 847 height 32
type input "179"
click at [347, 174] on input "179" at bounding box center [677, 185] width 847 height 32
click at [377, 187] on input "179" at bounding box center [677, 185] width 847 height 32
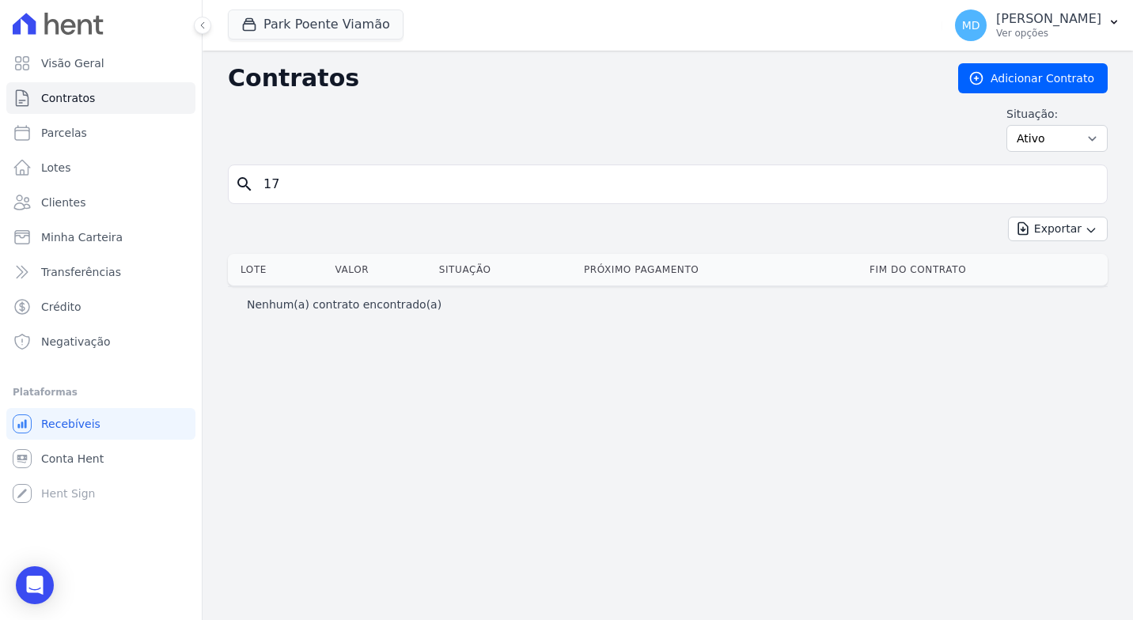
type input "1"
type input "21"
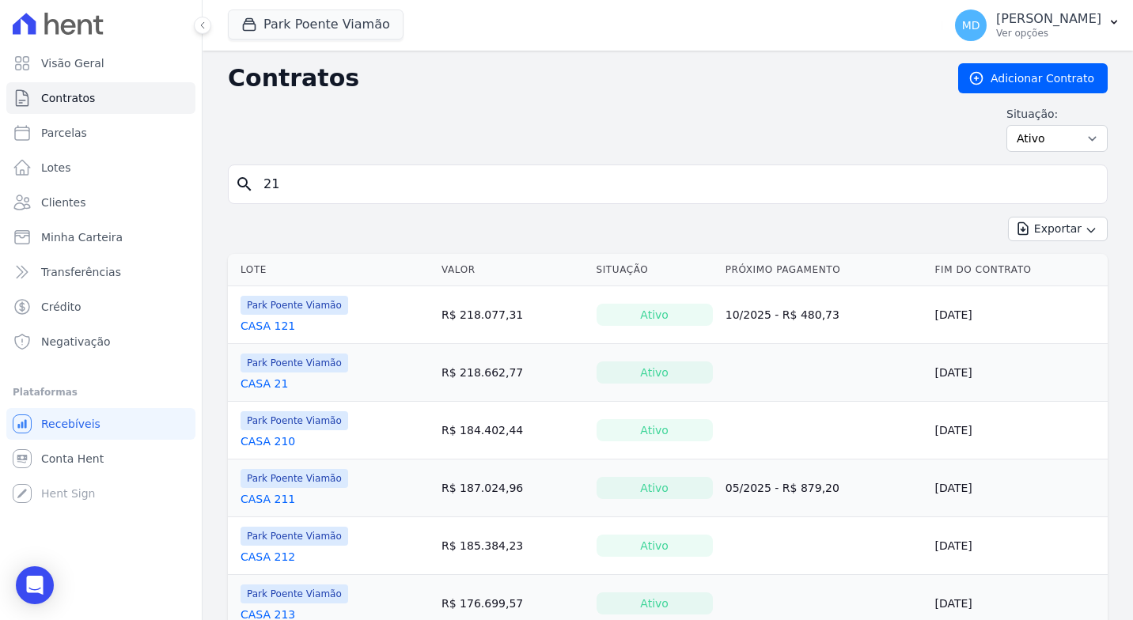
scroll to position [79, 0]
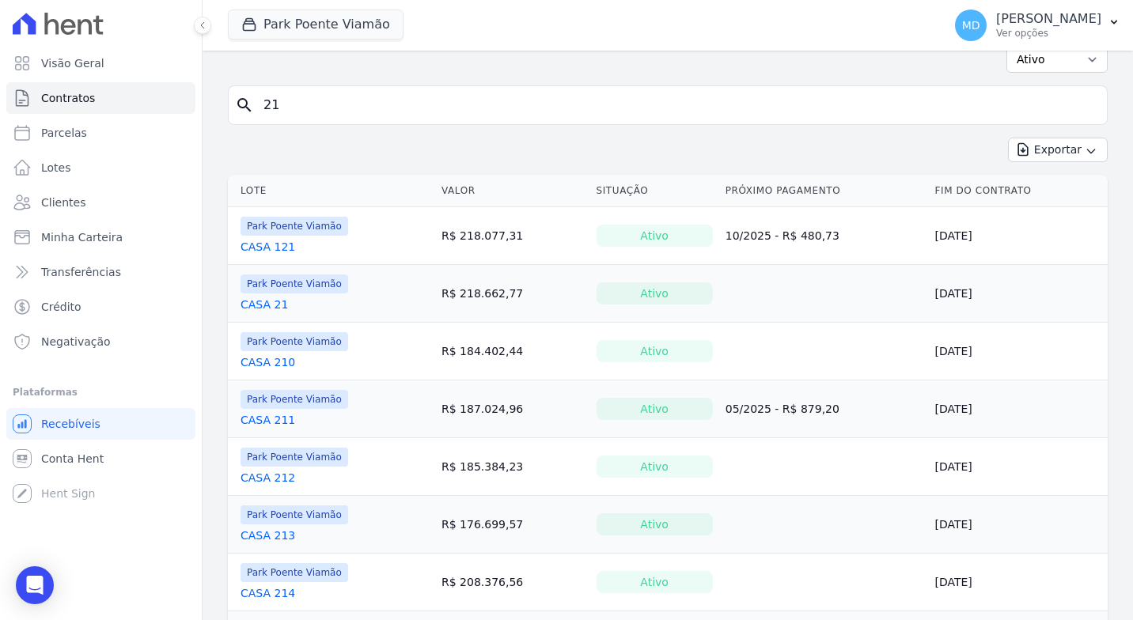
click at [303, 292] on span "Park Poente Viamão" at bounding box center [295, 284] width 108 height 19
drag, startPoint x: 303, startPoint y: 292, endPoint x: 274, endPoint y: 298, distance: 29.8
click at [274, 298] on link "CASA 21" at bounding box center [264, 305] width 47 height 16
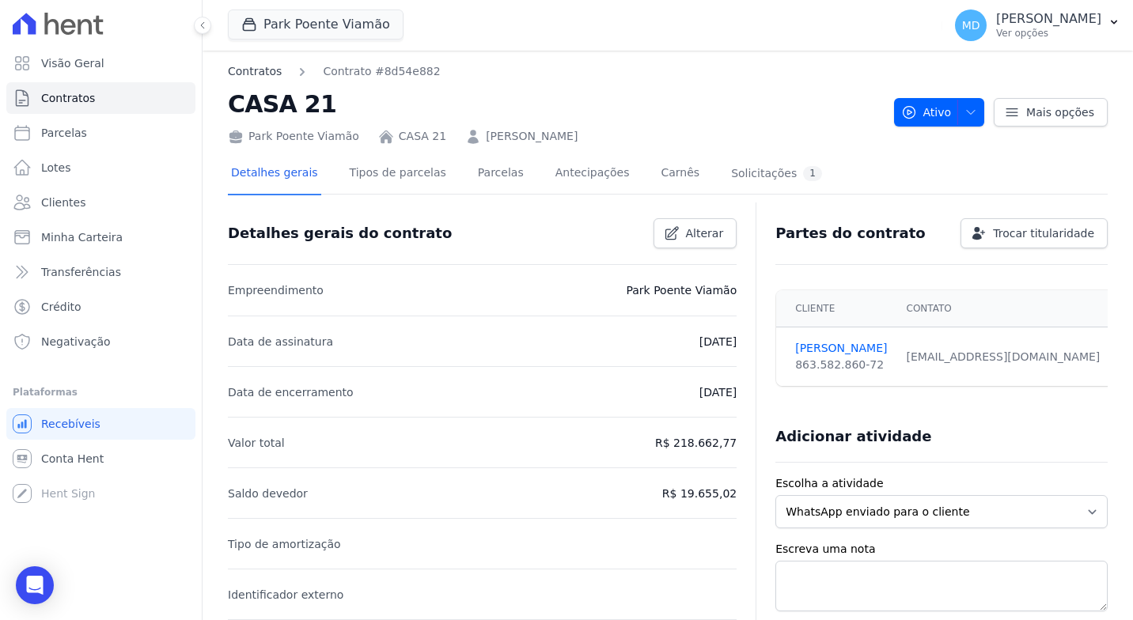
click at [264, 69] on link "Contratos" at bounding box center [255, 71] width 54 height 17
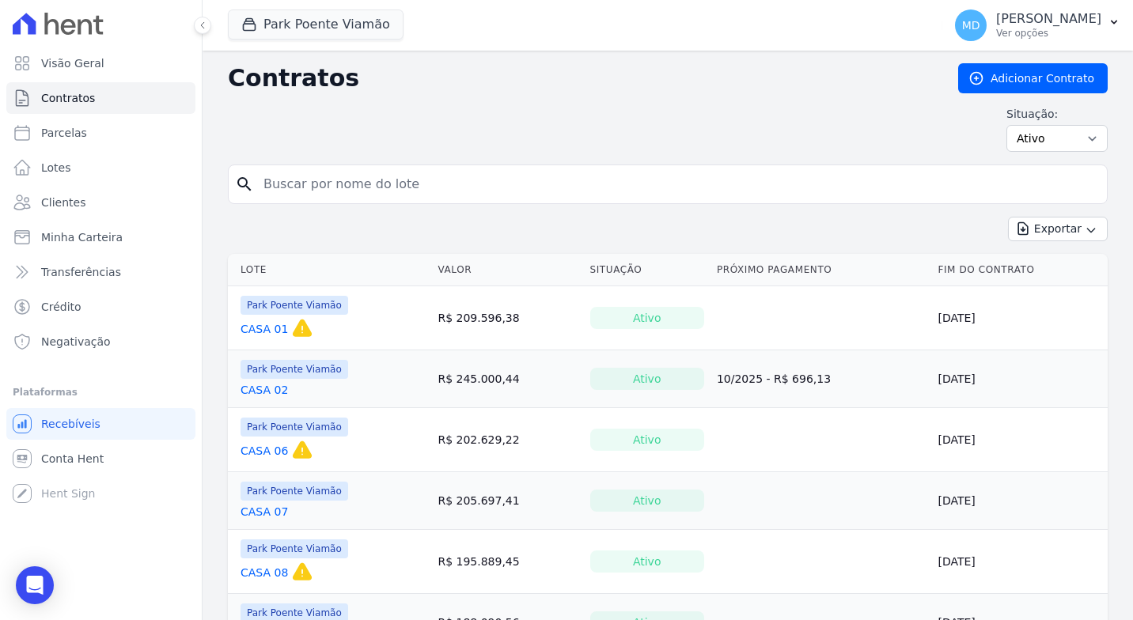
click at [360, 185] on input "search" at bounding box center [677, 185] width 847 height 32
type input "50"
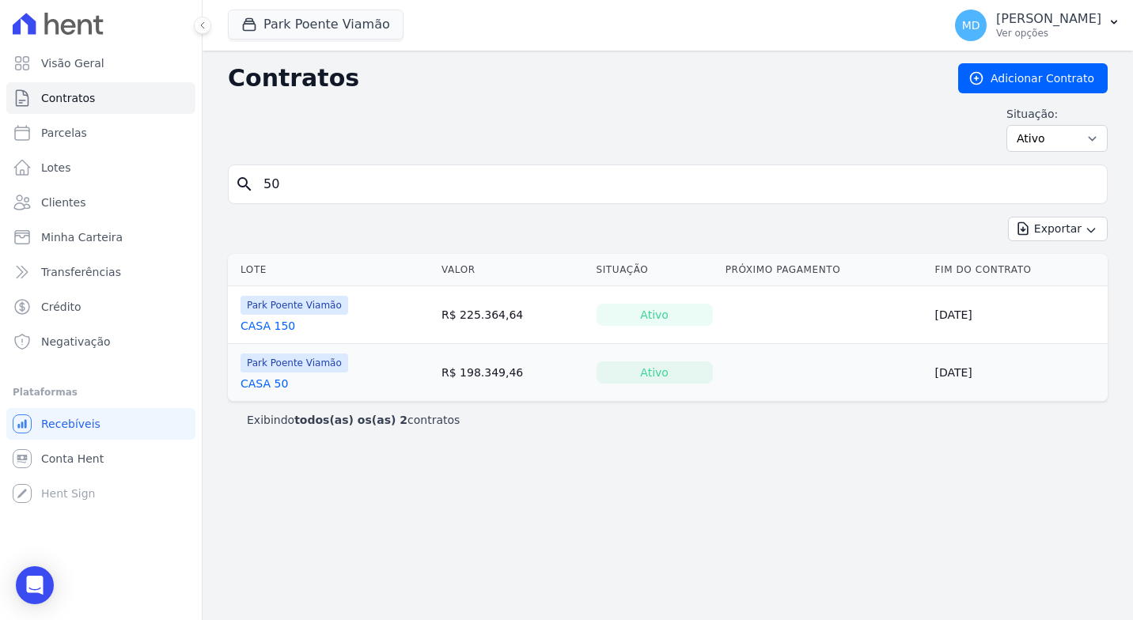
click at [271, 382] on link "CASA 50" at bounding box center [264, 384] width 47 height 16
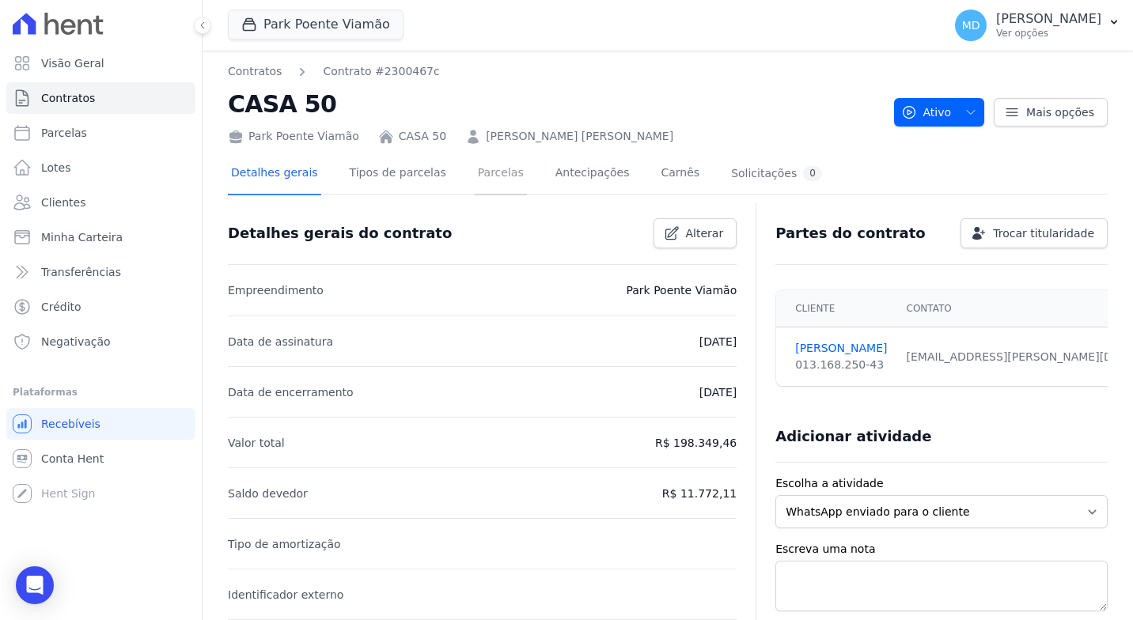
click at [492, 170] on link "Parcelas" at bounding box center [501, 175] width 52 height 42
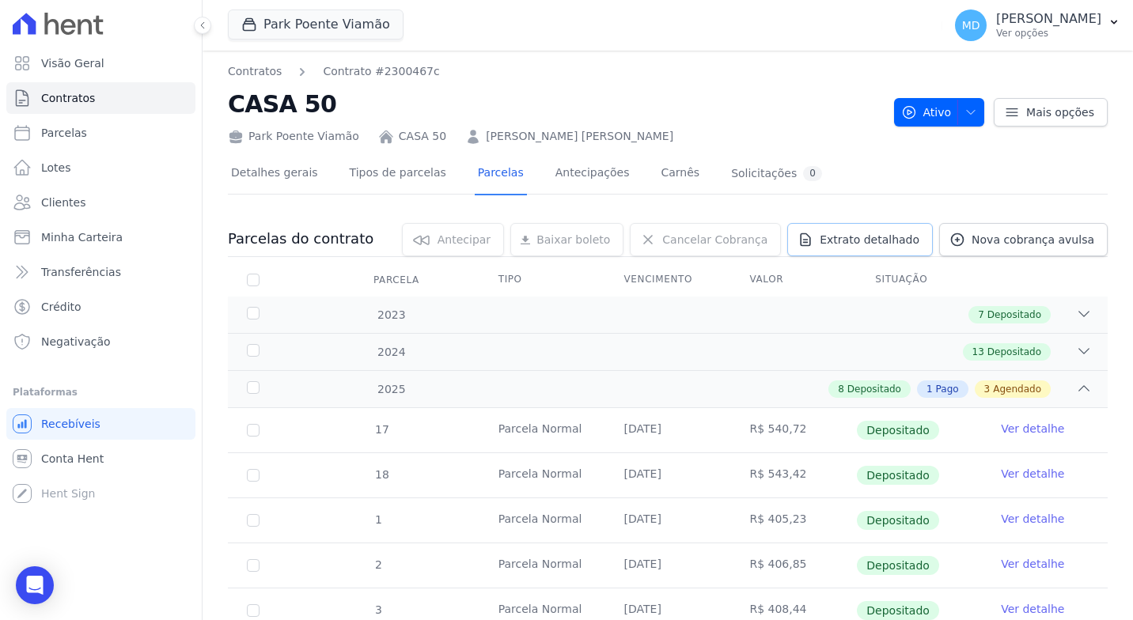
click at [829, 237] on link "Extrato detalhado" at bounding box center [860, 239] width 146 height 33
click at [880, 241] on span "Extrato detalhado" at bounding box center [870, 240] width 100 height 16
click at [827, 236] on link "Extrato detalhado" at bounding box center [860, 239] width 146 height 33
click at [1086, 260] on span "Exportar XLSX" at bounding box center [1078, 266] width 91 height 16
